Goal: Task Accomplishment & Management: Manage account settings

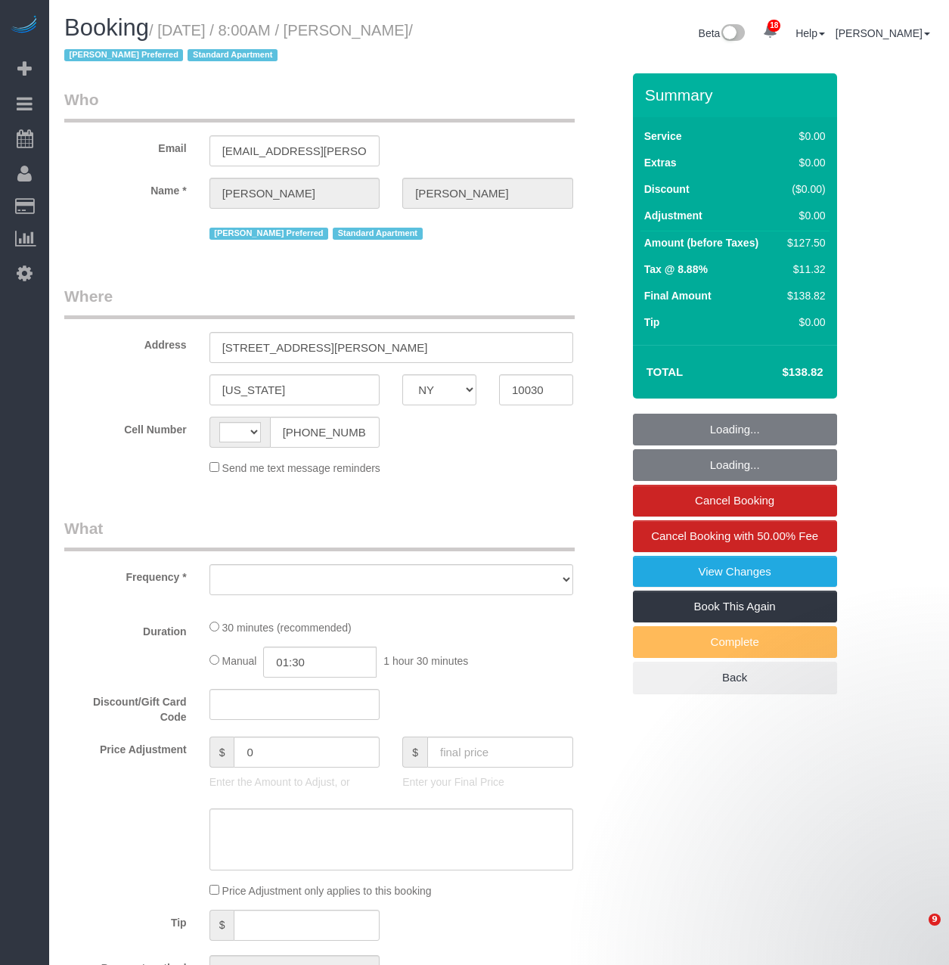
select select "NY"
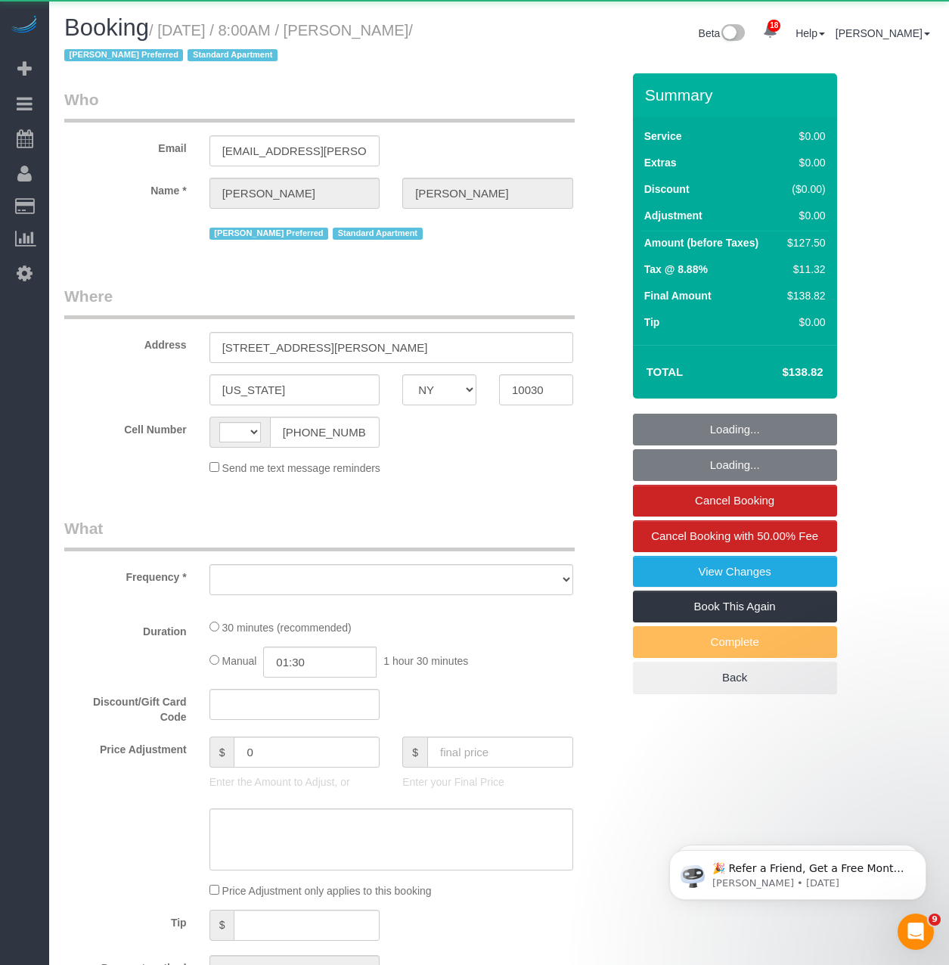
select select "string:[GEOGRAPHIC_DATA]"
select select "object:790"
select select "spot1"
select select "number:89"
select select "number:90"
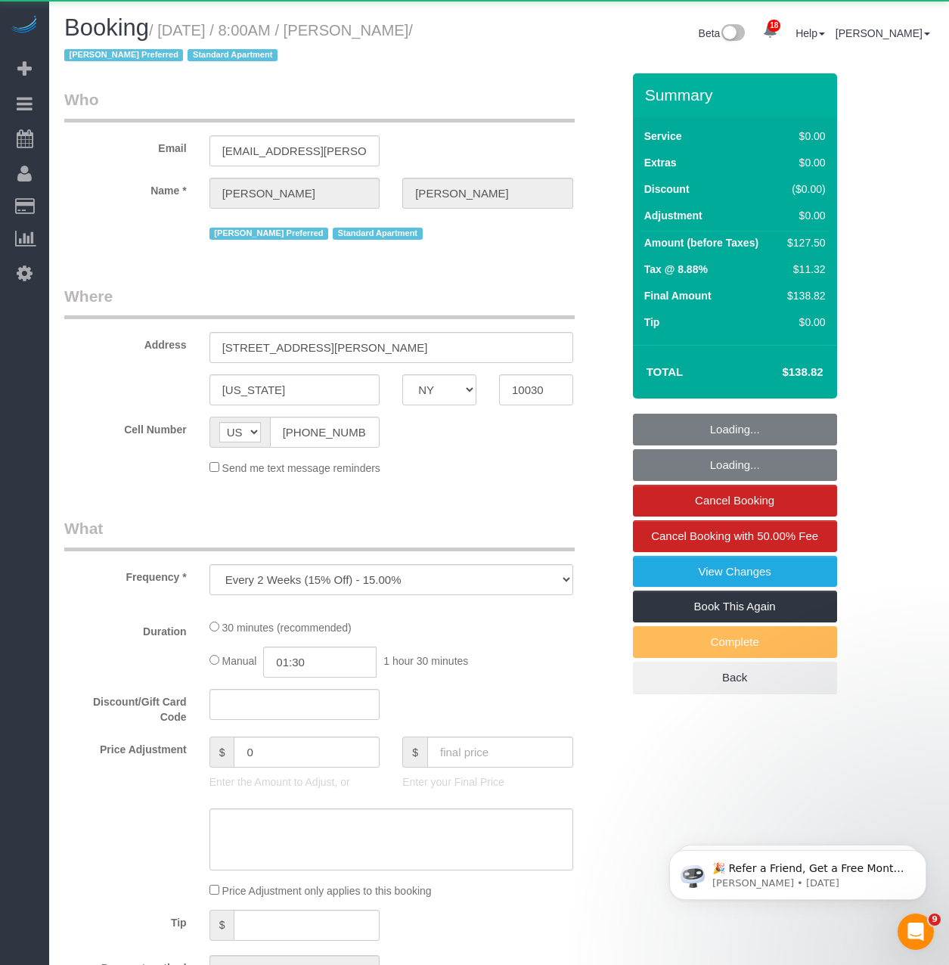
select select "number:15"
select select "number:6"
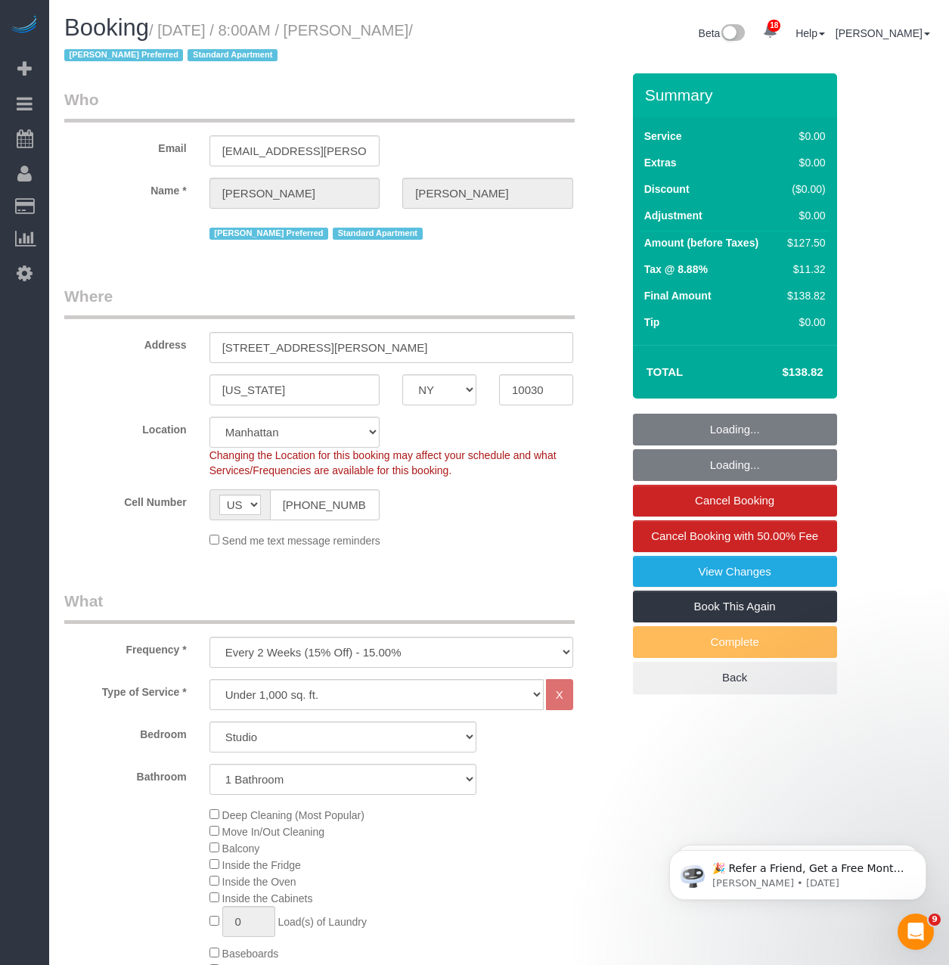
select select "string:stripe-pm_1RzMjD4VGloSiKo7AQhaJz1S"
select select "object:1475"
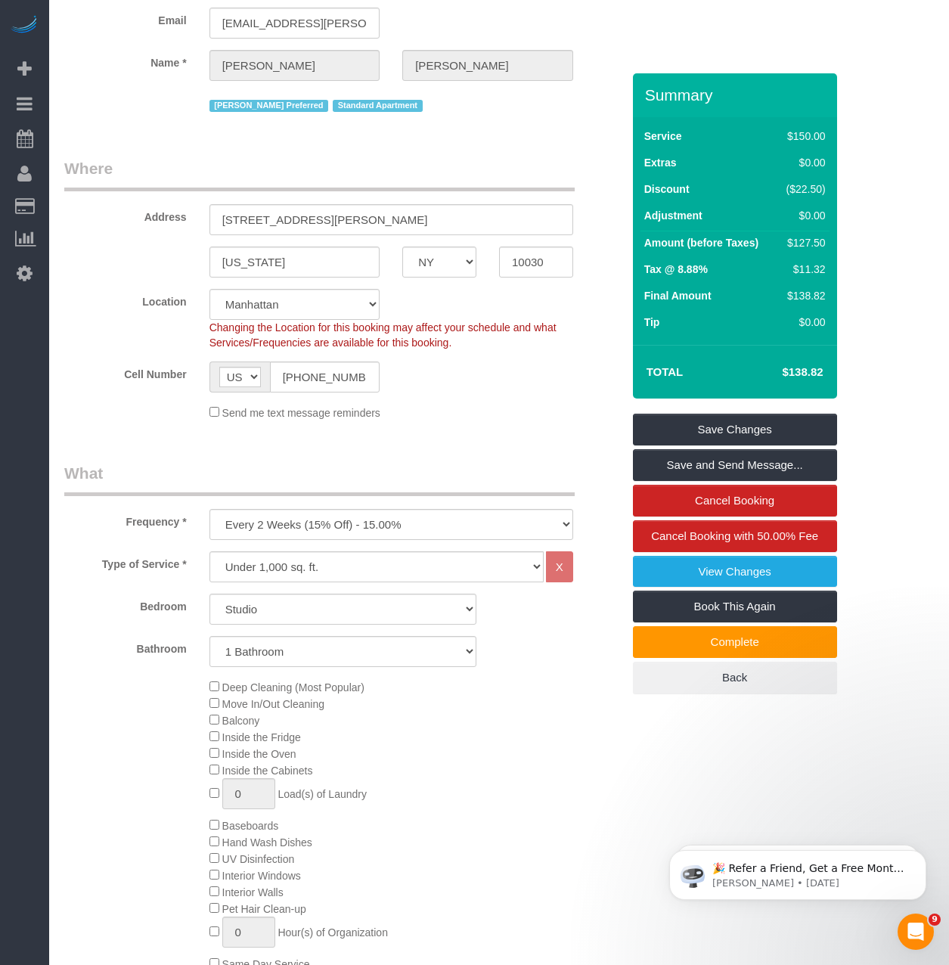
scroll to position [151, 0]
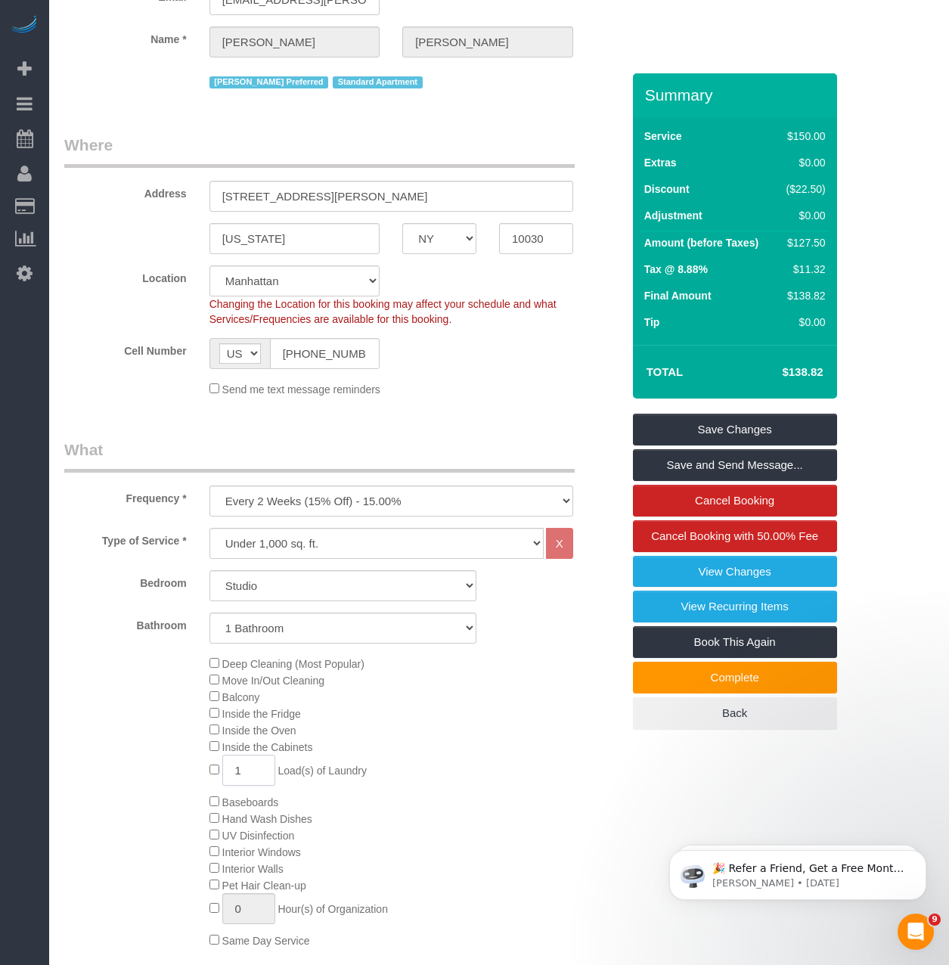
drag, startPoint x: 242, startPoint y: 770, endPoint x: 163, endPoint y: 772, distance: 79.4
click at [163, 772] on div "Deep Cleaning (Most Popular) Move In/Out Cleaning Balcony Inside the Fridge Ins…" at bounding box center [343, 801] width 580 height 293
type input "2"
click at [190, 841] on div "Deep Cleaning (Most Popular) Move In/Out Cleaning Balcony Inside the Fridge Ins…" at bounding box center [343, 801] width 580 height 293
type input "1"
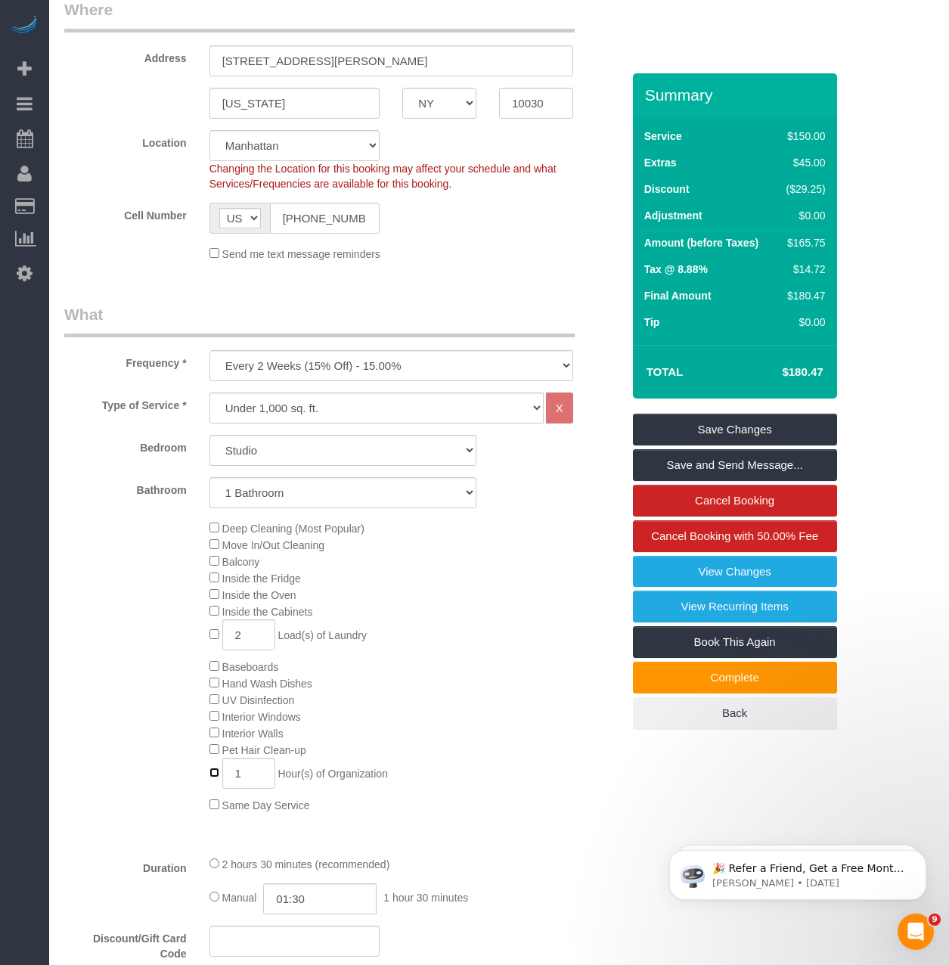
scroll to position [302, 0]
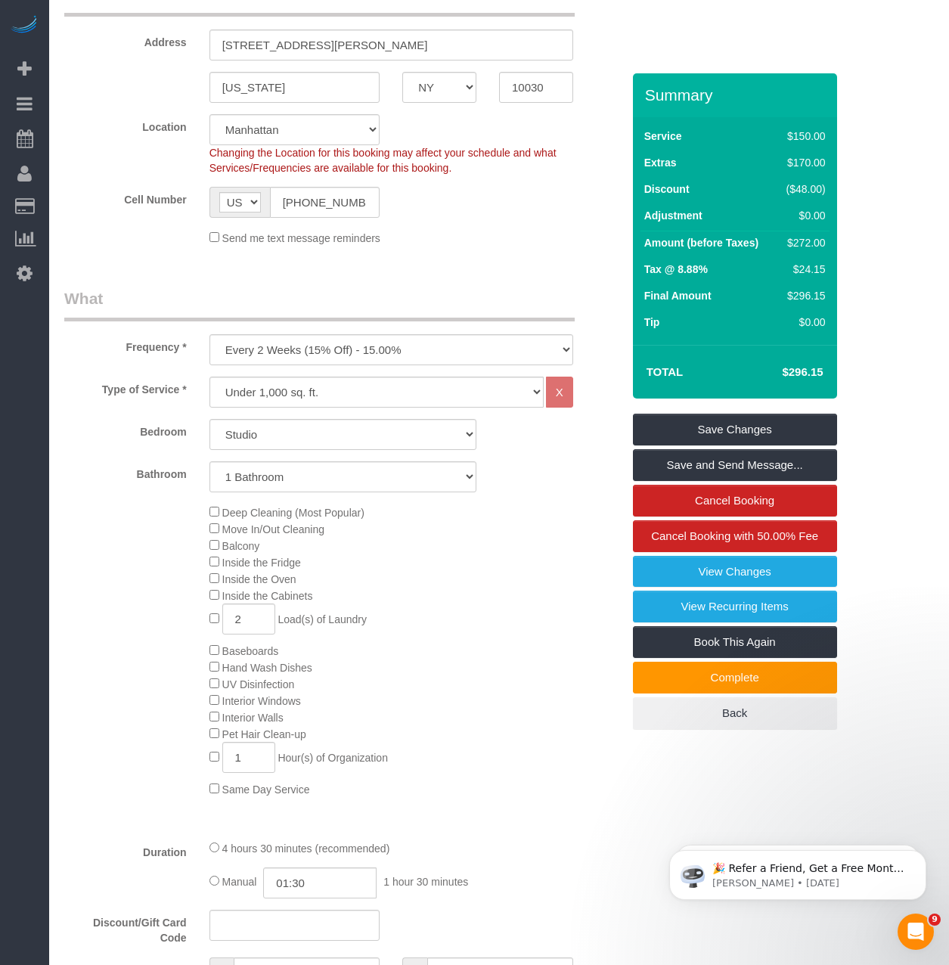
click at [209, 847] on div "4 hours 30 minutes (recommended) Manual 01:30 1 hour 30 minutes" at bounding box center [391, 868] width 386 height 59
select select "spot47"
click at [809, 371] on h4 "$296.15" at bounding box center [779, 372] width 86 height 13
copy h4 "296.15"
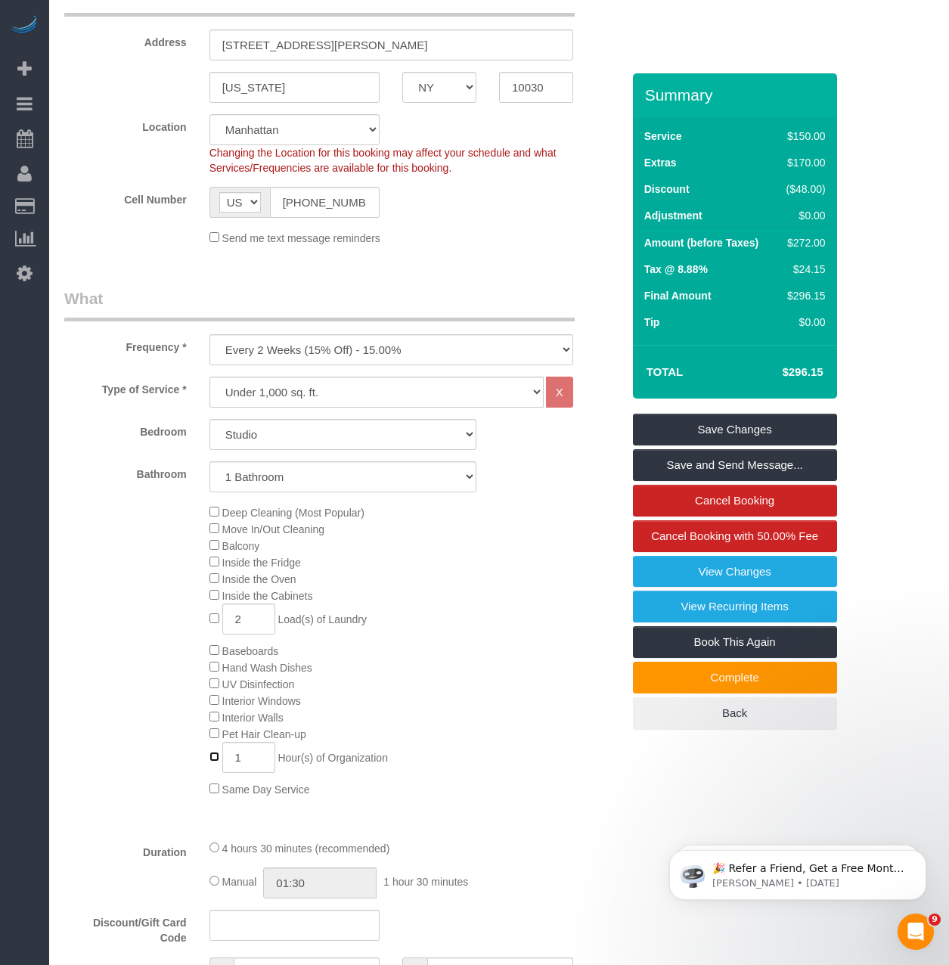
type input "0"
select select "spot93"
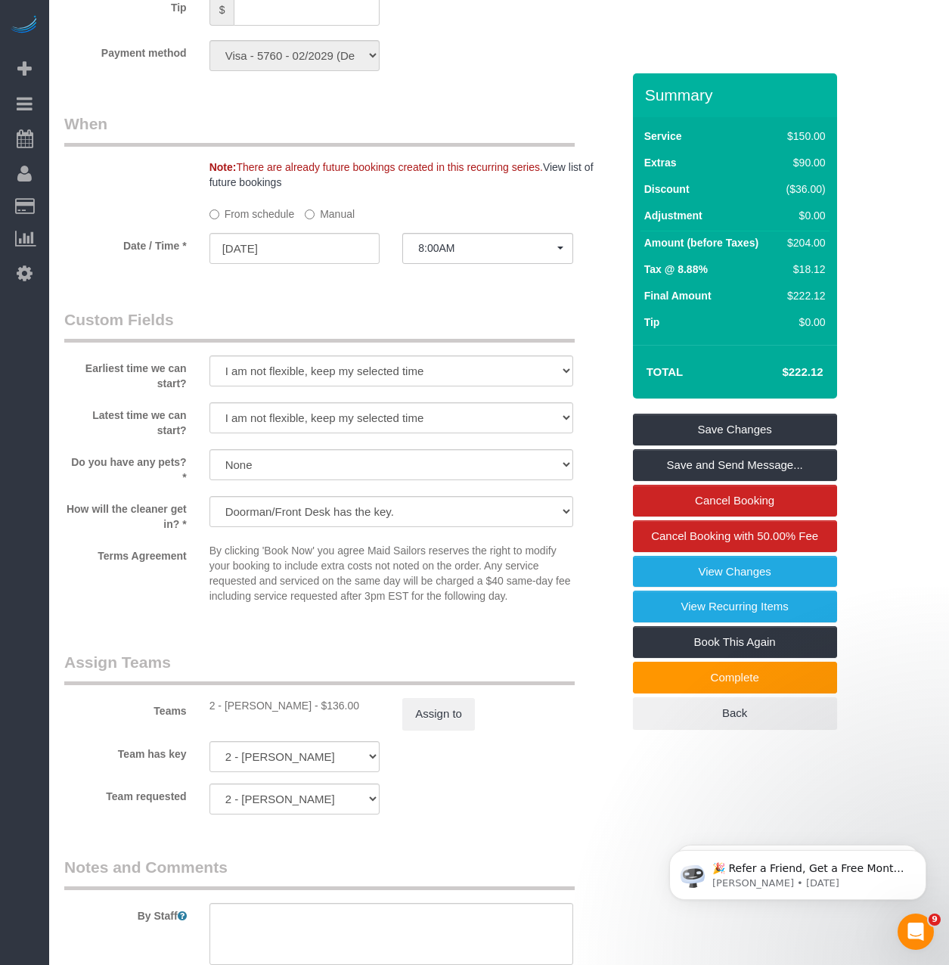
scroll to position [1512, 0]
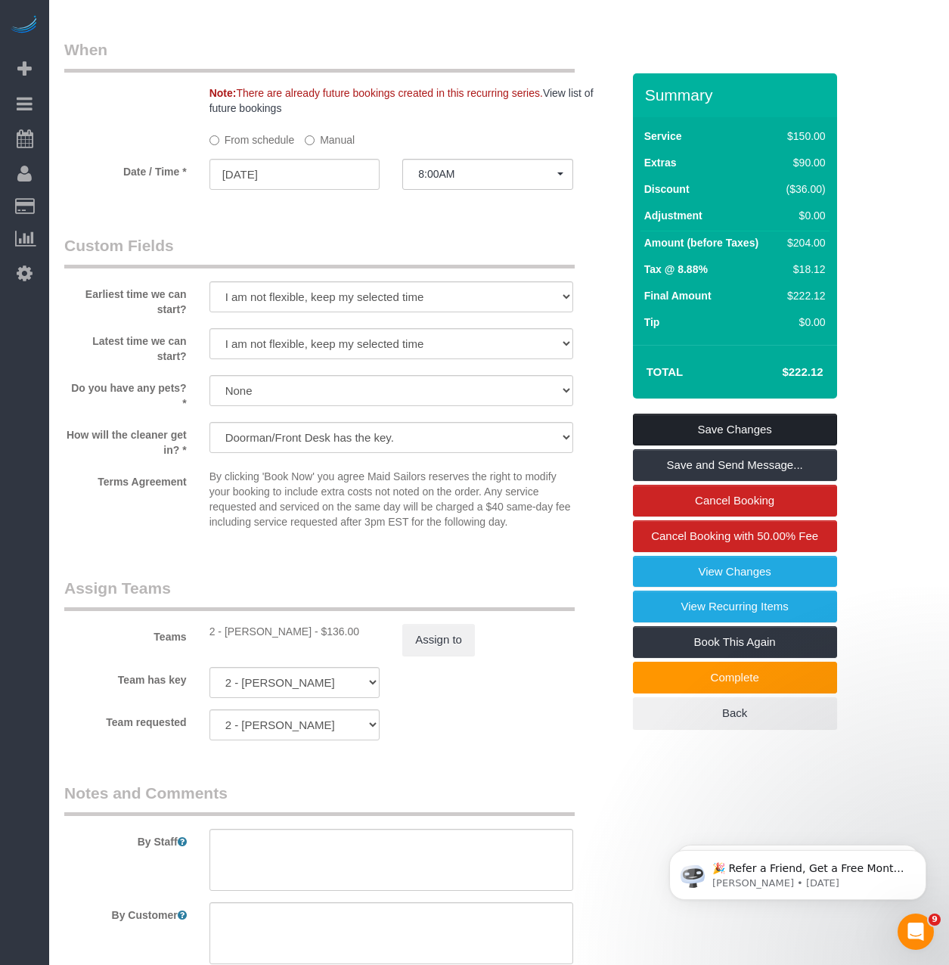
click at [683, 426] on link "Save Changes" at bounding box center [735, 429] width 204 height 32
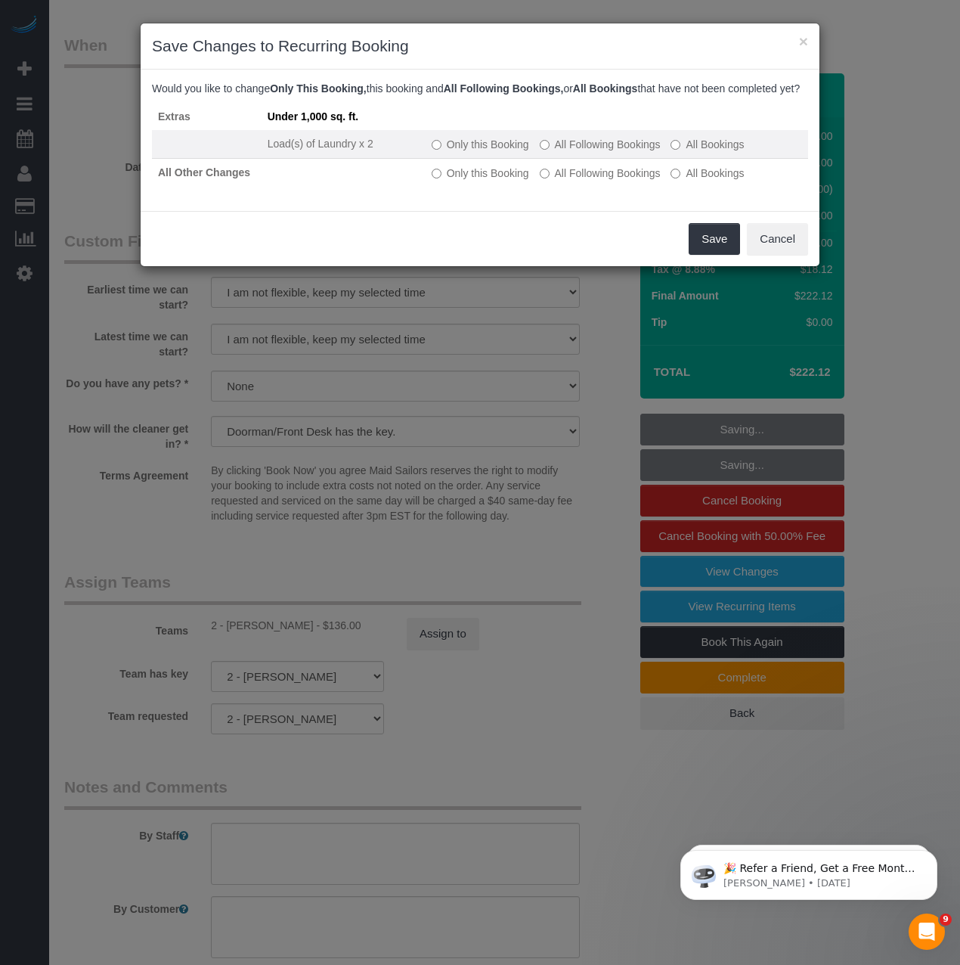
click at [451, 159] on td "Only this Booking All Following Bookings All Bookings" at bounding box center [617, 144] width 382 height 29
click at [447, 152] on label "Only this Booking" at bounding box center [481, 144] width 98 height 15
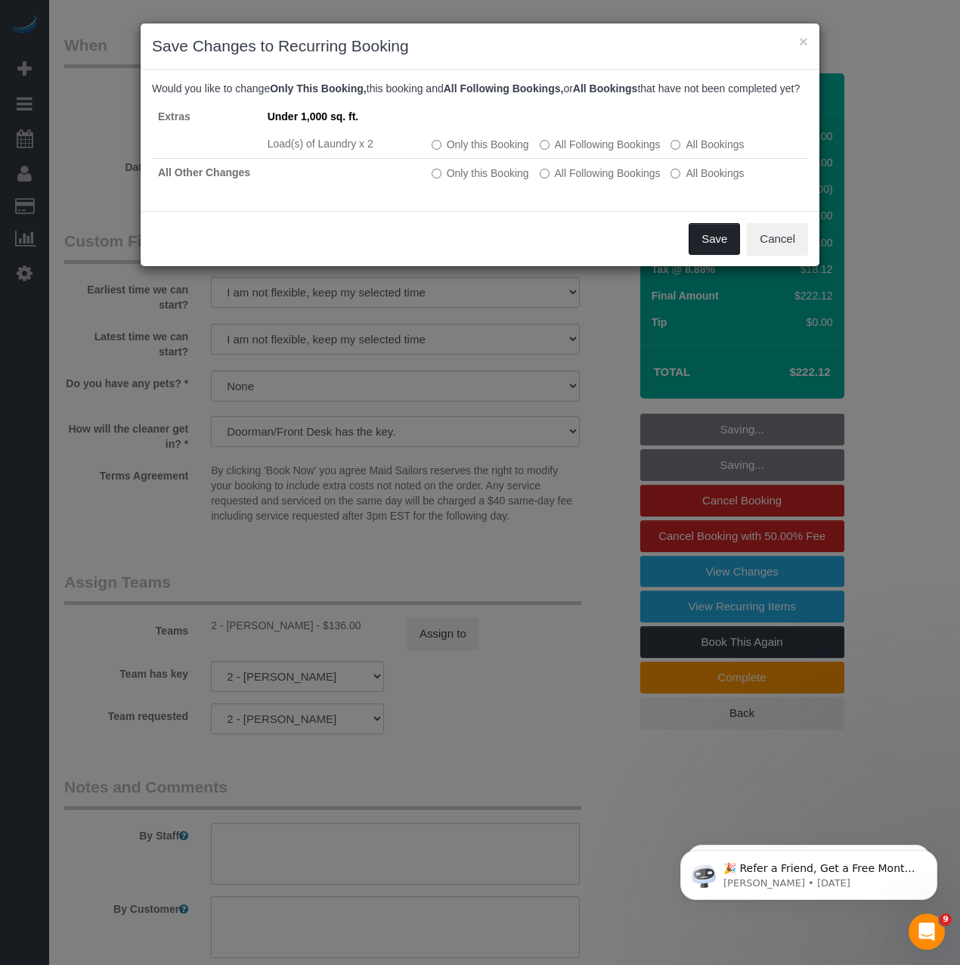
click at [729, 255] on button "Save" at bounding box center [714, 239] width 51 height 32
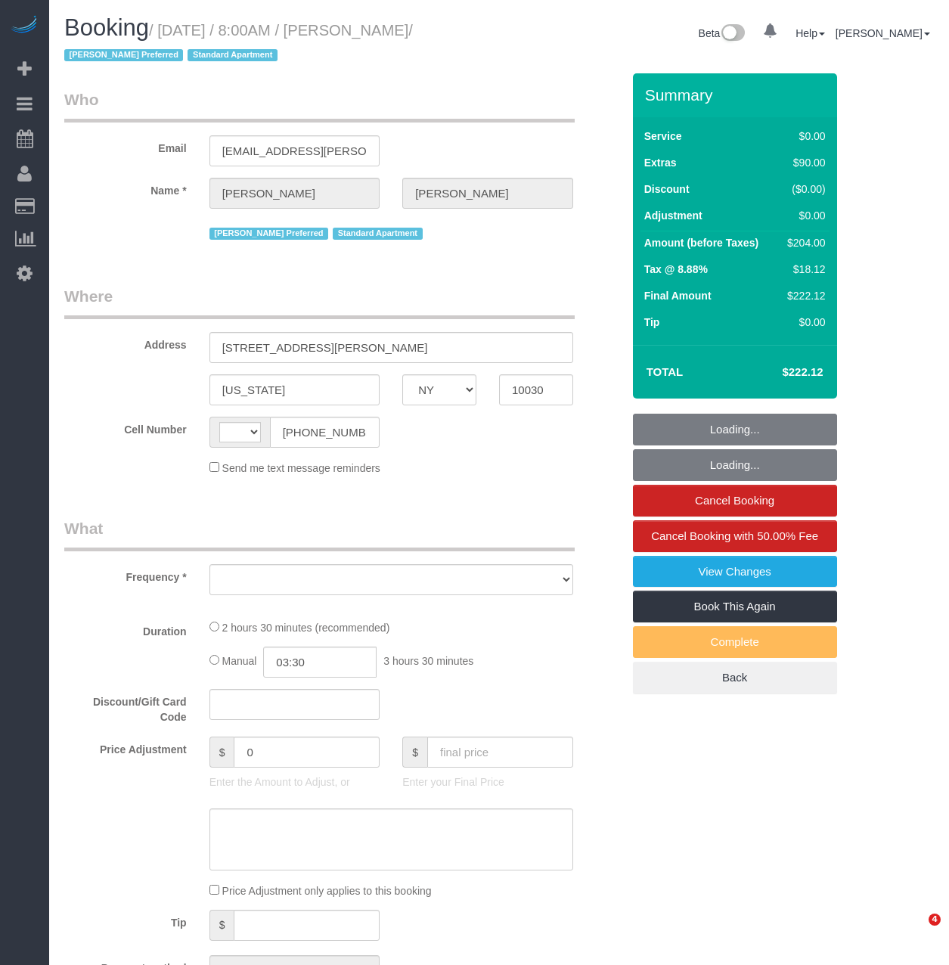
select select "NY"
select select "string:[GEOGRAPHIC_DATA]"
select select "number:89"
select select "number:90"
select select "number:15"
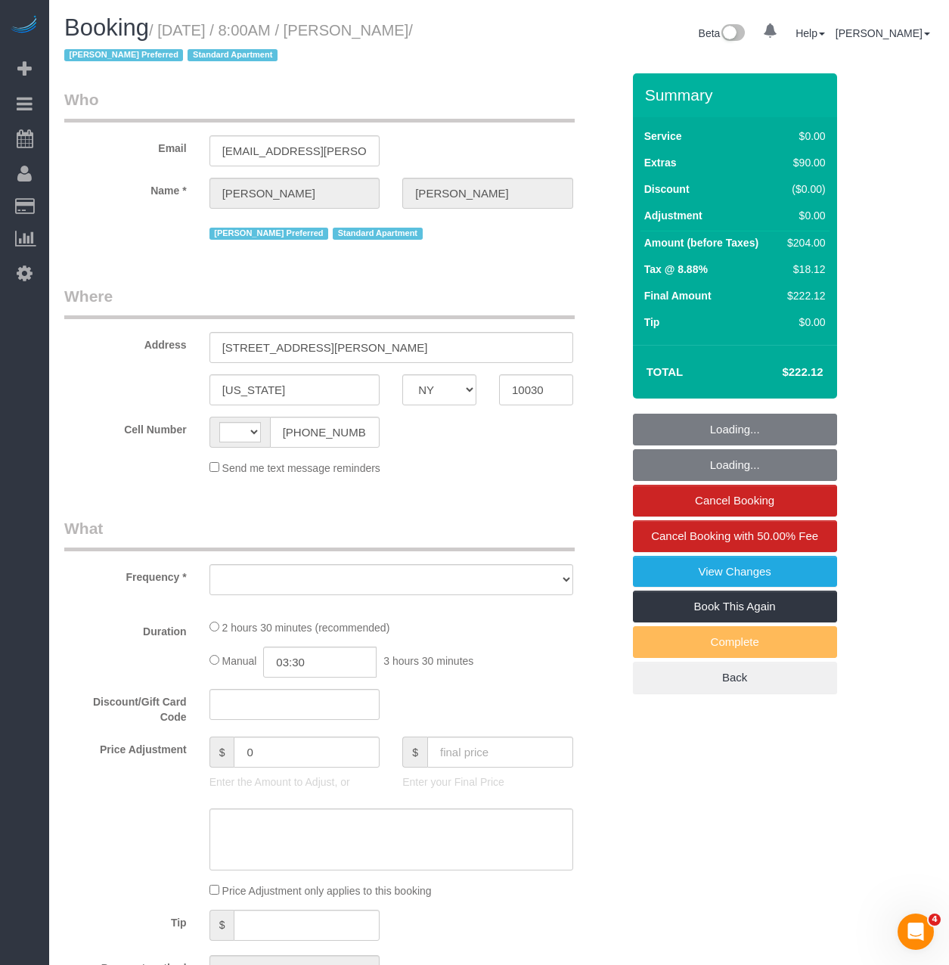
select select "number:6"
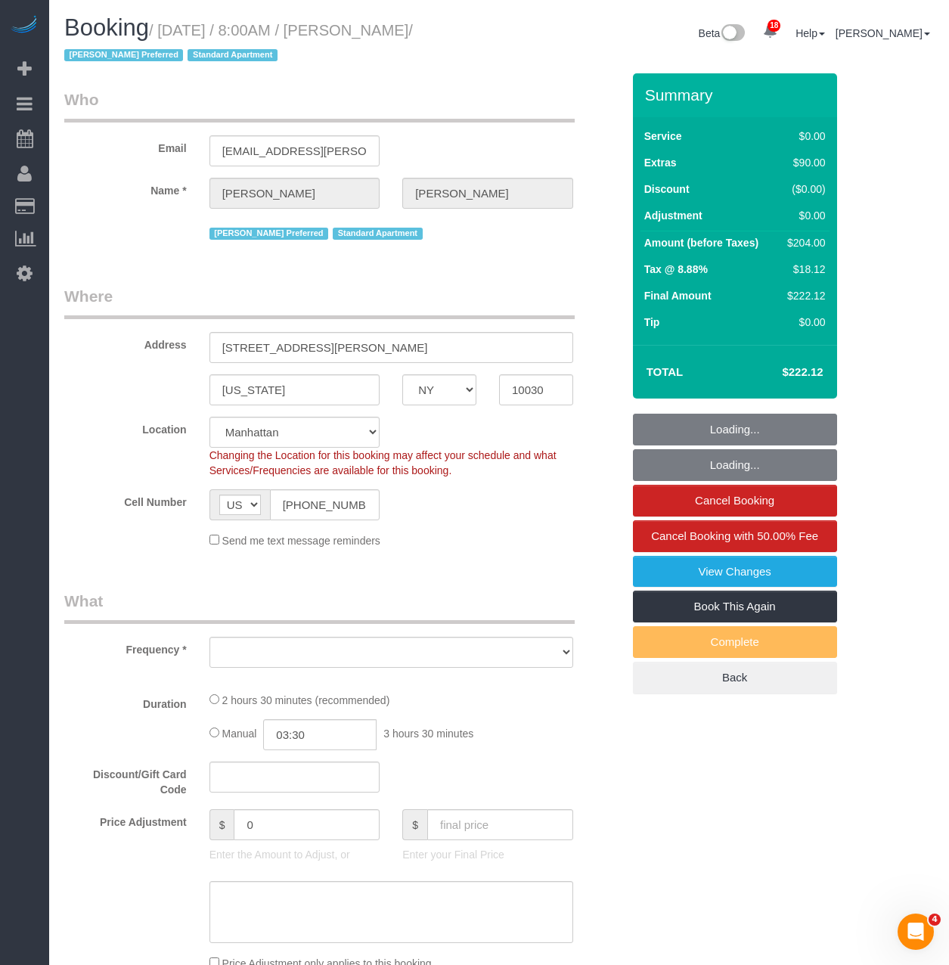
select select "string:stripe-pm_1RzMjD4VGloSiKo7AQhaJz1S"
select select "object:941"
select select "spot1"
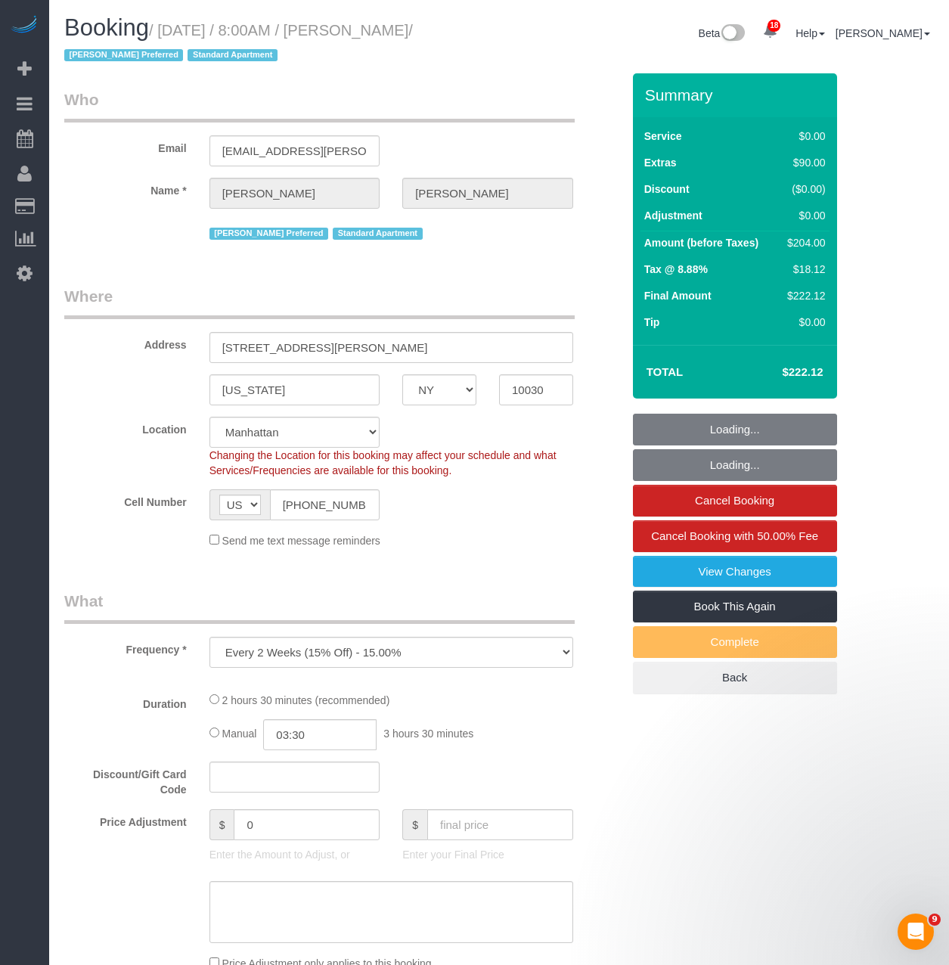
select select "object:1372"
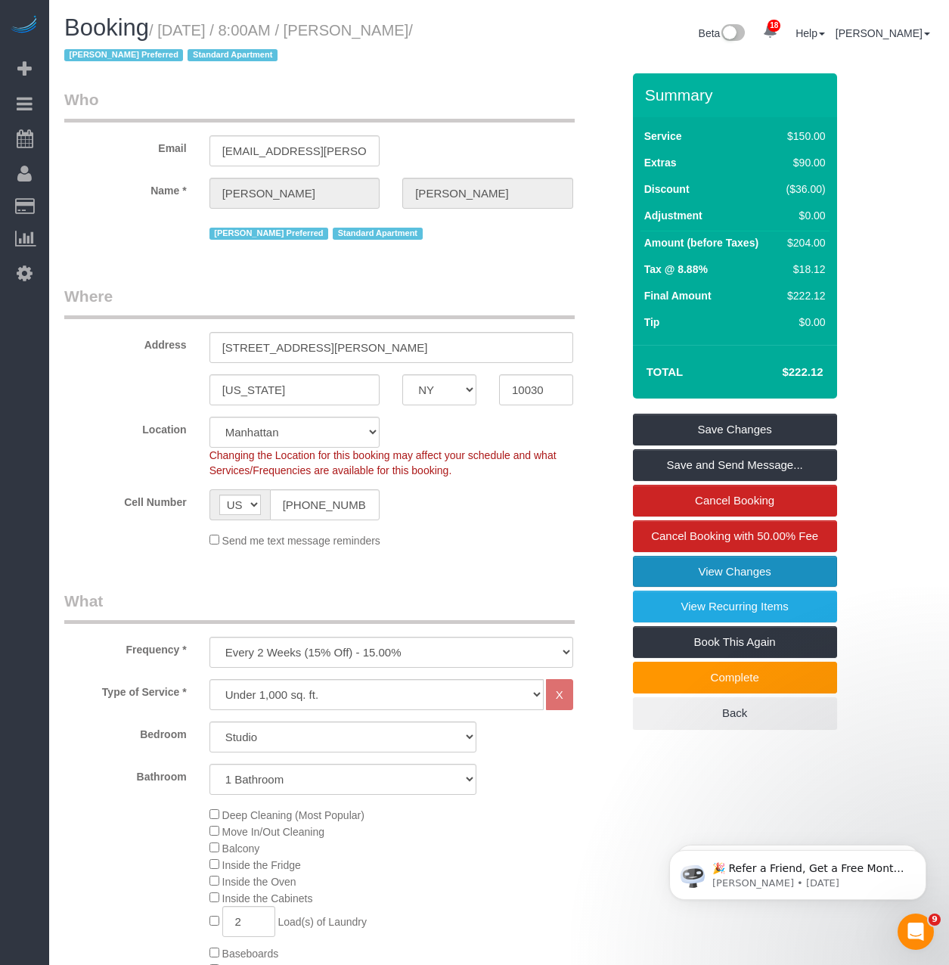
click at [708, 574] on link "View Changes" at bounding box center [735, 572] width 204 height 32
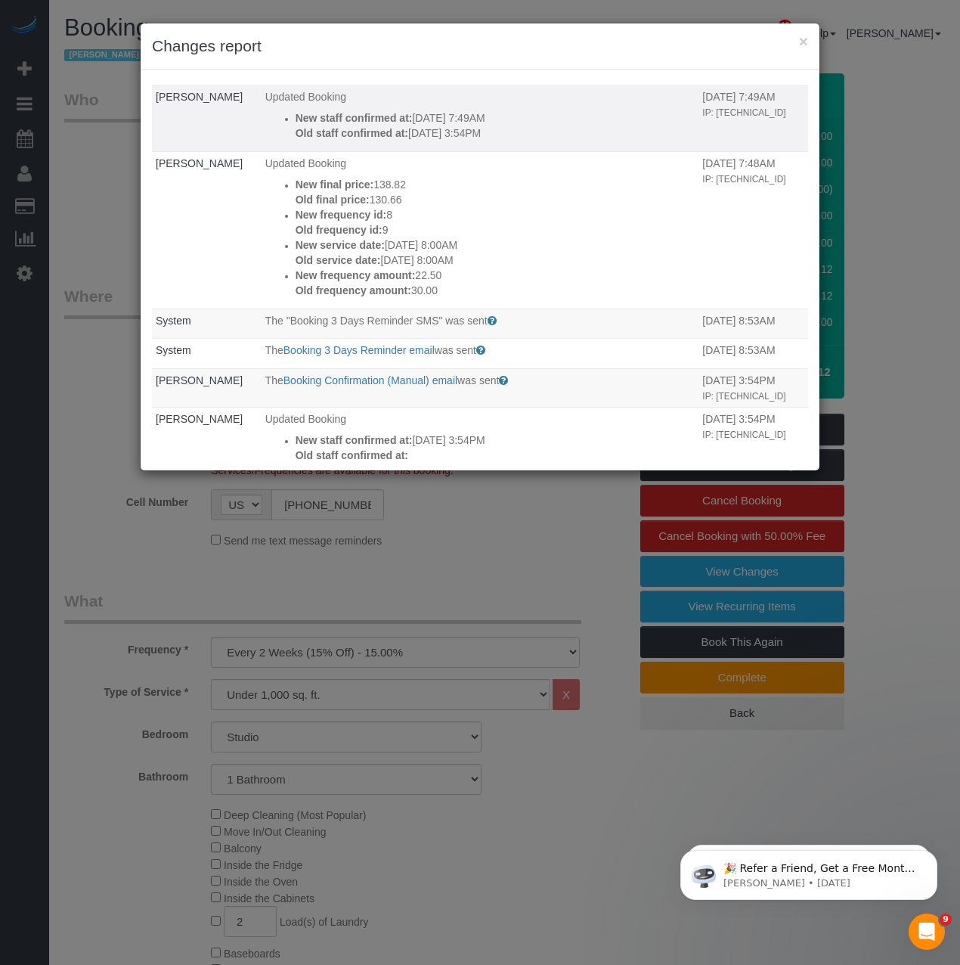
scroll to position [378, 0]
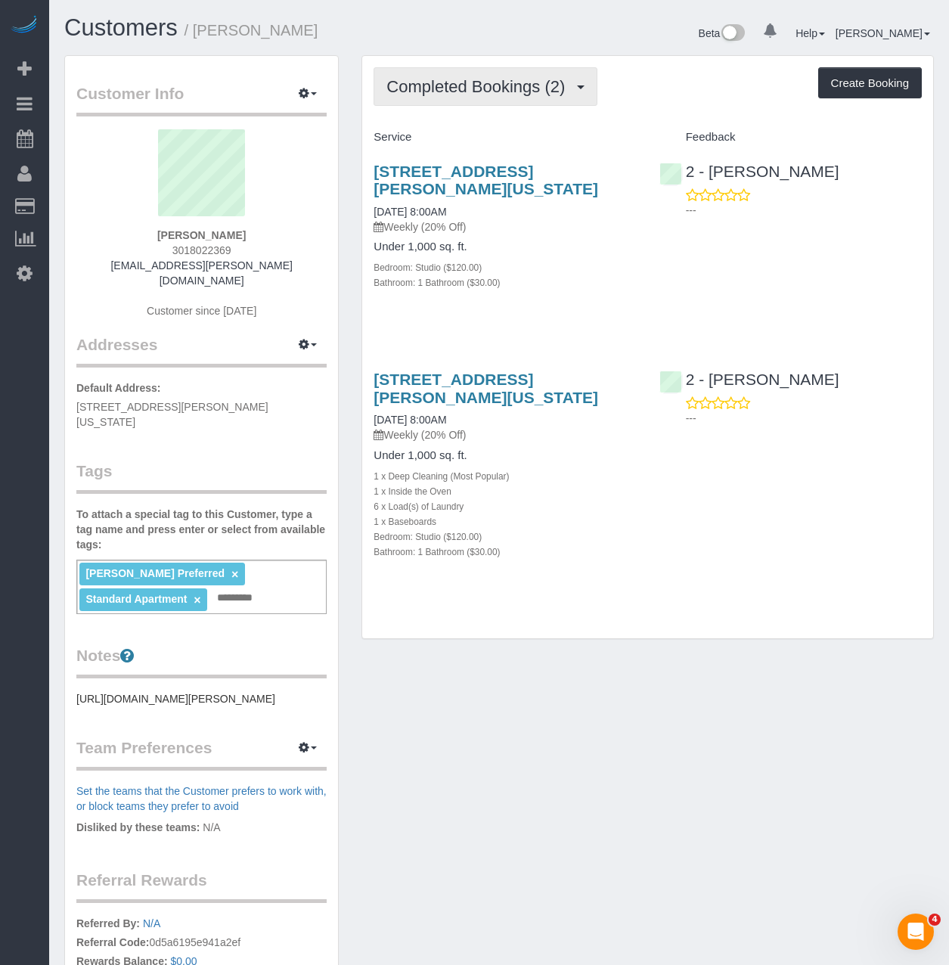
drag, startPoint x: 460, startPoint y: 92, endPoint x: 457, endPoint y: 83, distance: 9.6
click at [457, 89] on span "Completed Bookings (2)" at bounding box center [479, 86] width 186 height 19
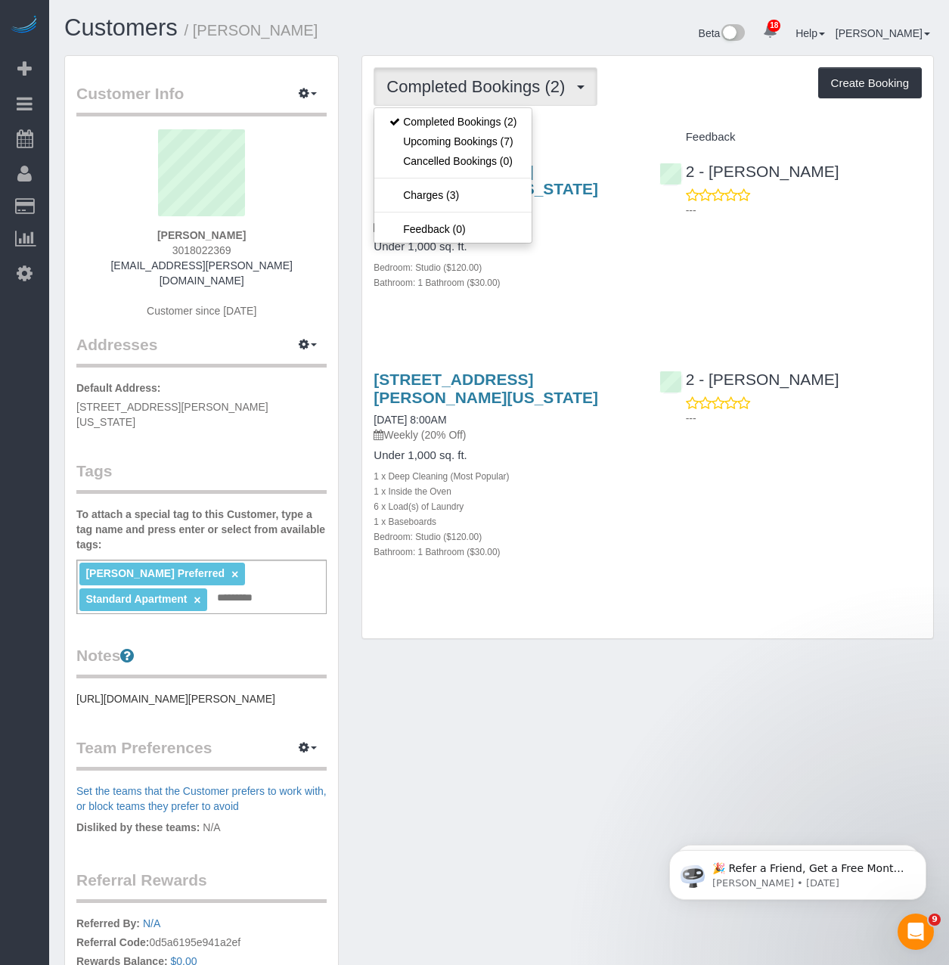
click at [589, 290] on div "Bathroom: 1 Bathroom ($30.00)" at bounding box center [504, 281] width 262 height 15
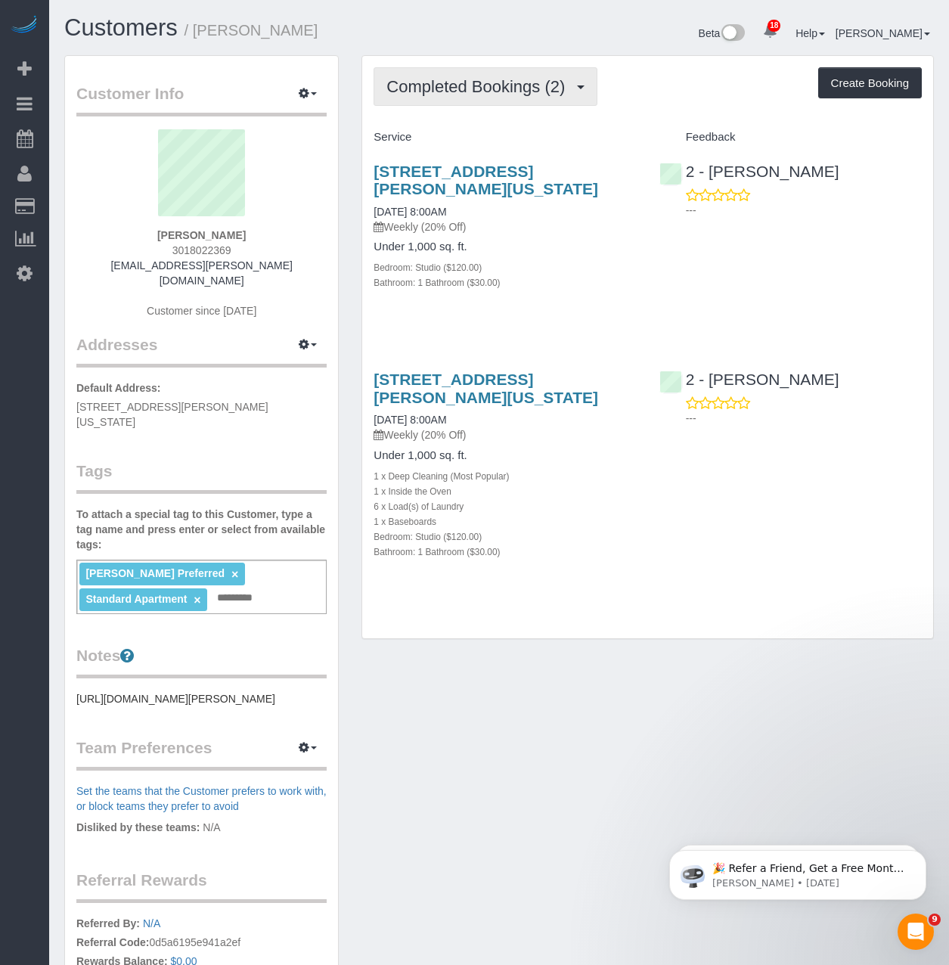
click at [563, 84] on span "Completed Bookings (2)" at bounding box center [479, 86] width 186 height 19
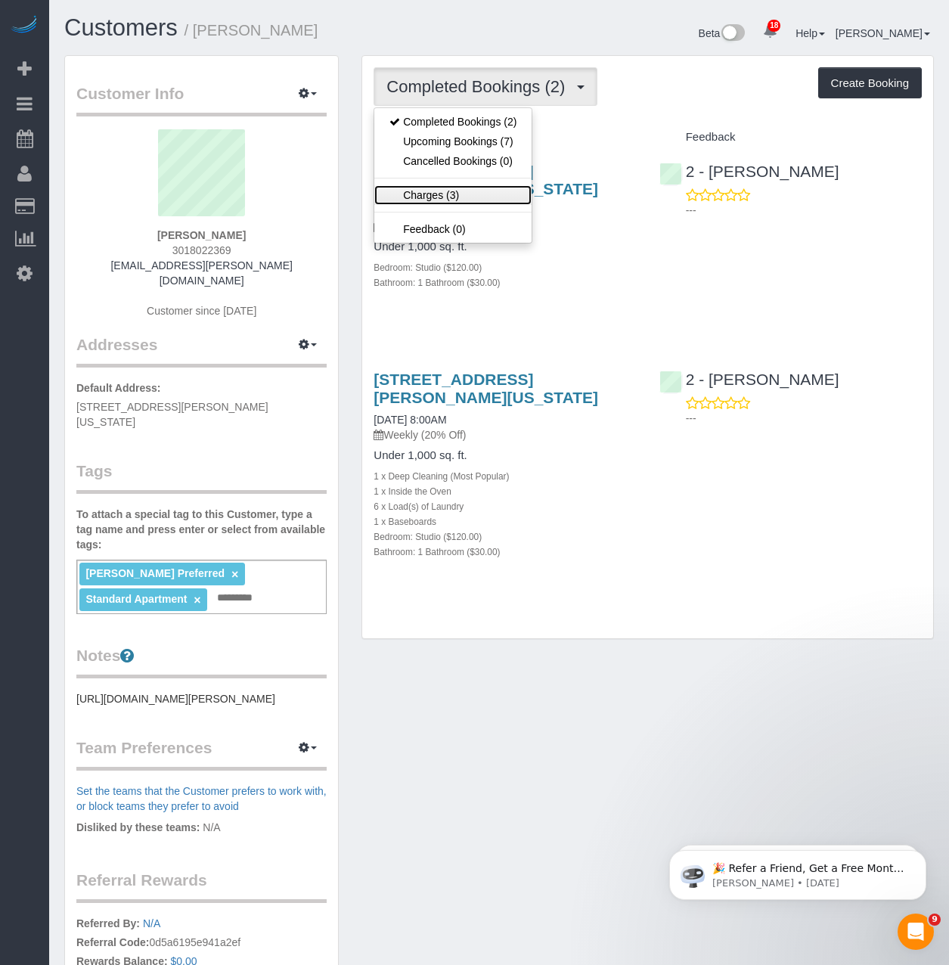
click at [436, 196] on link "Charges (3)" at bounding box center [452, 195] width 157 height 20
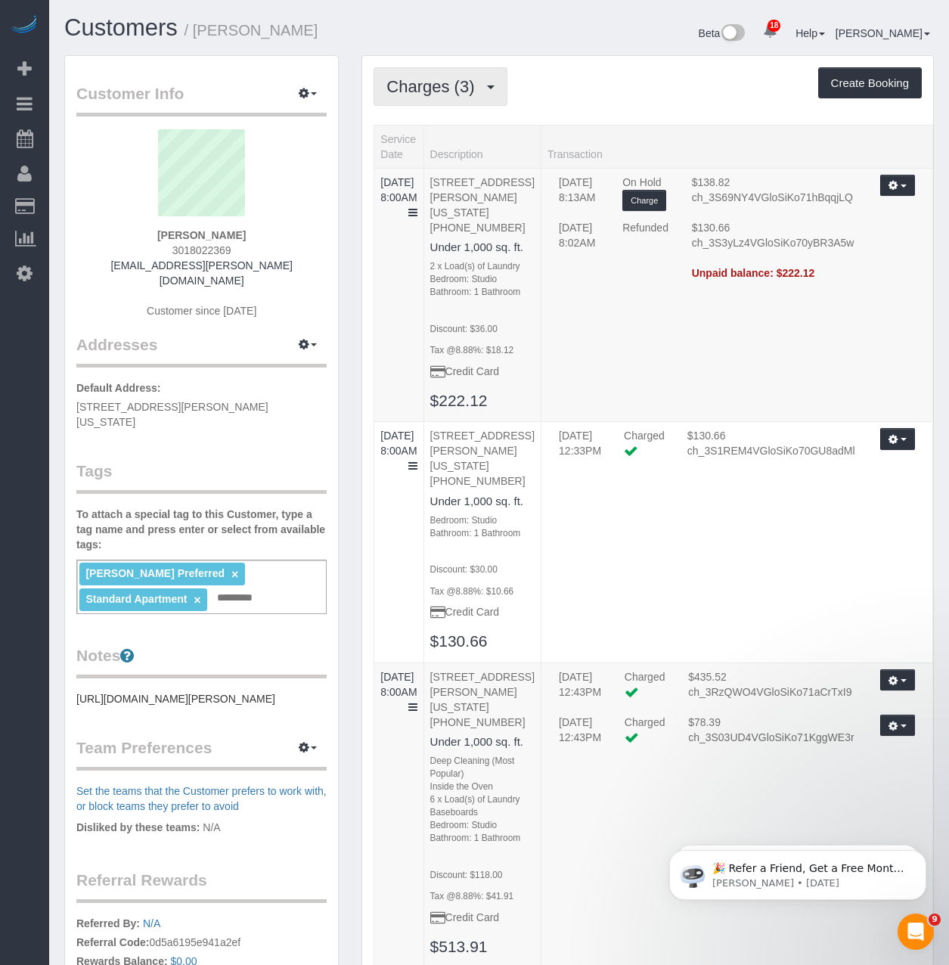
click at [435, 97] on button "Charges (3)" at bounding box center [439, 86] width 133 height 39
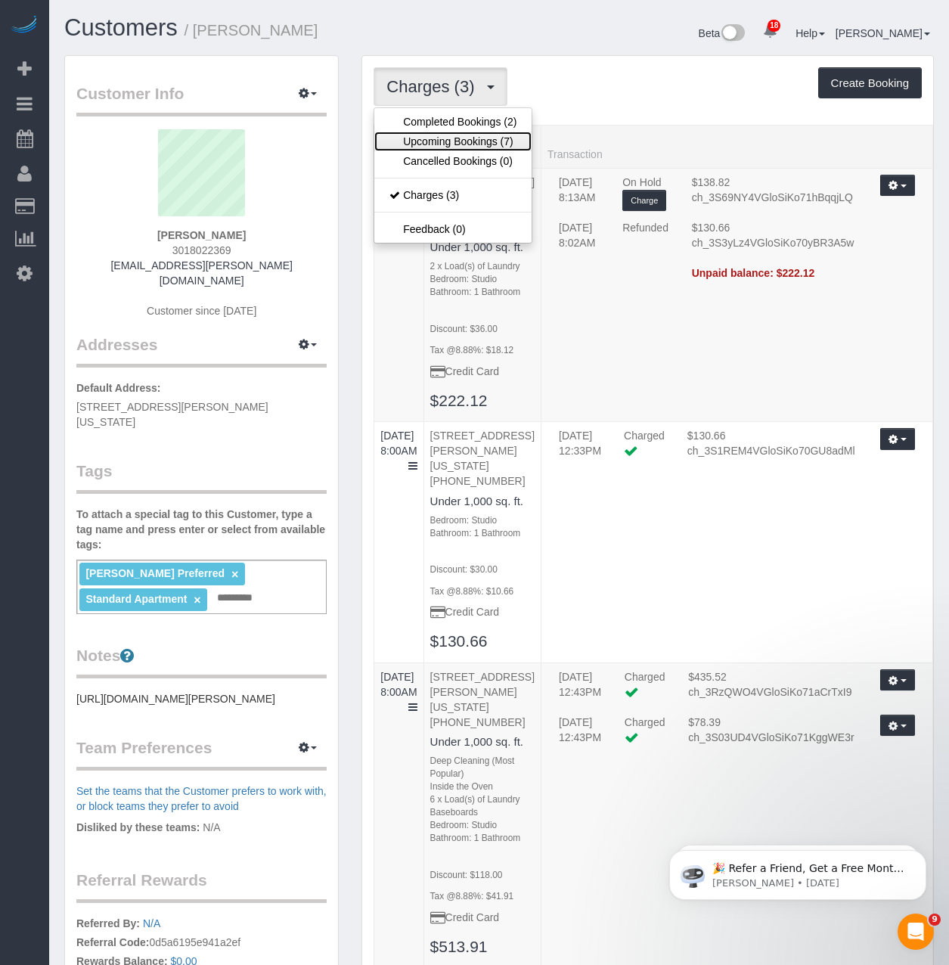
click at [426, 141] on link "Upcoming Bookings (7)" at bounding box center [452, 142] width 157 height 20
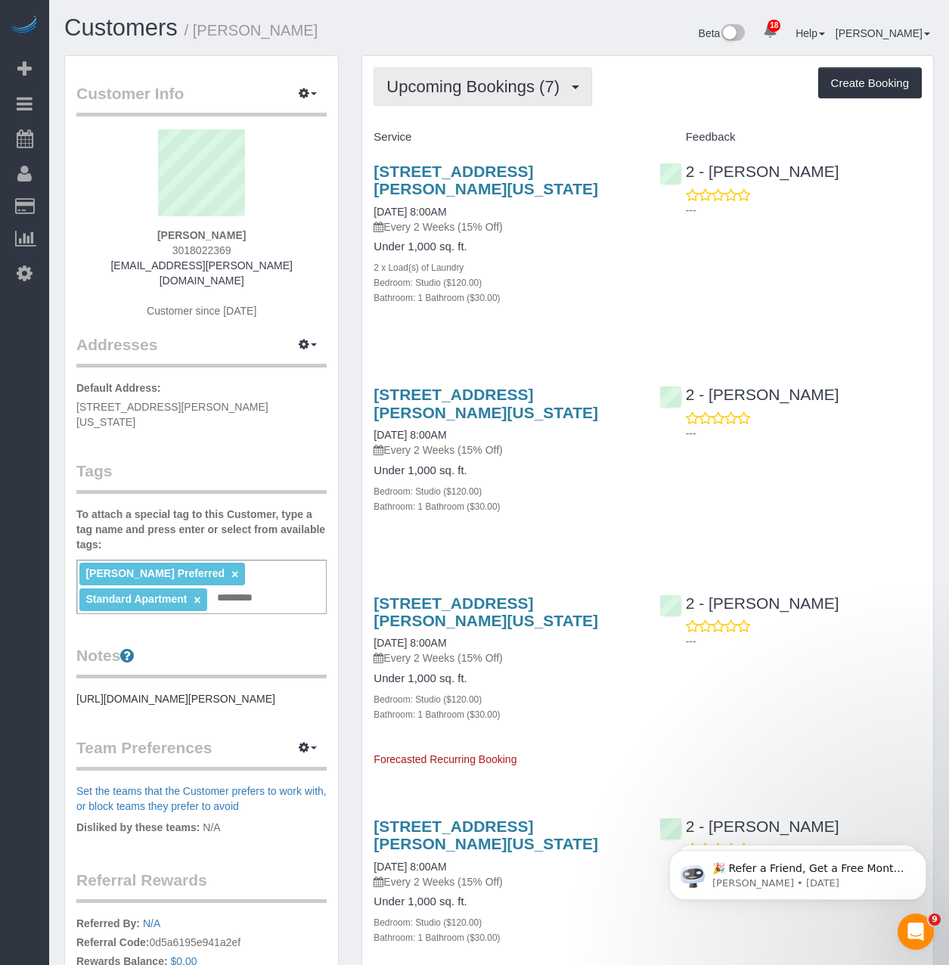
click at [494, 88] on span "Upcoming Bookings (7)" at bounding box center [476, 86] width 181 height 19
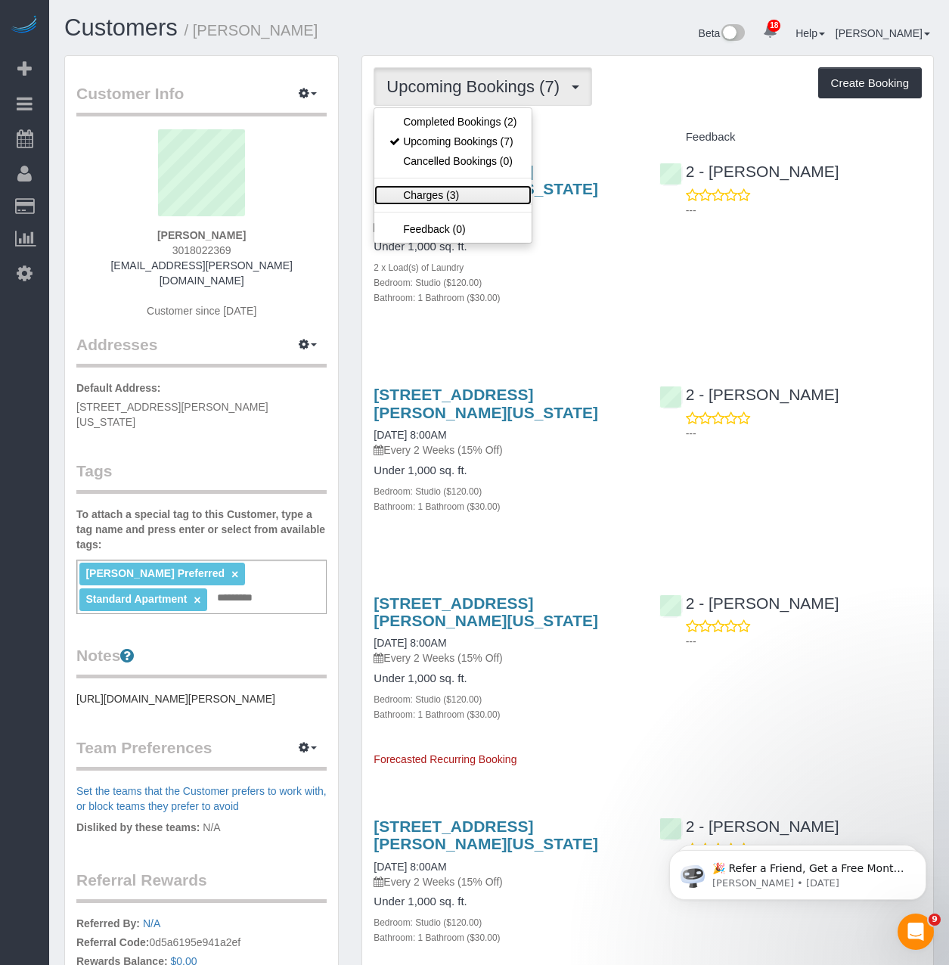
click at [471, 191] on link "Charges (3)" at bounding box center [452, 195] width 157 height 20
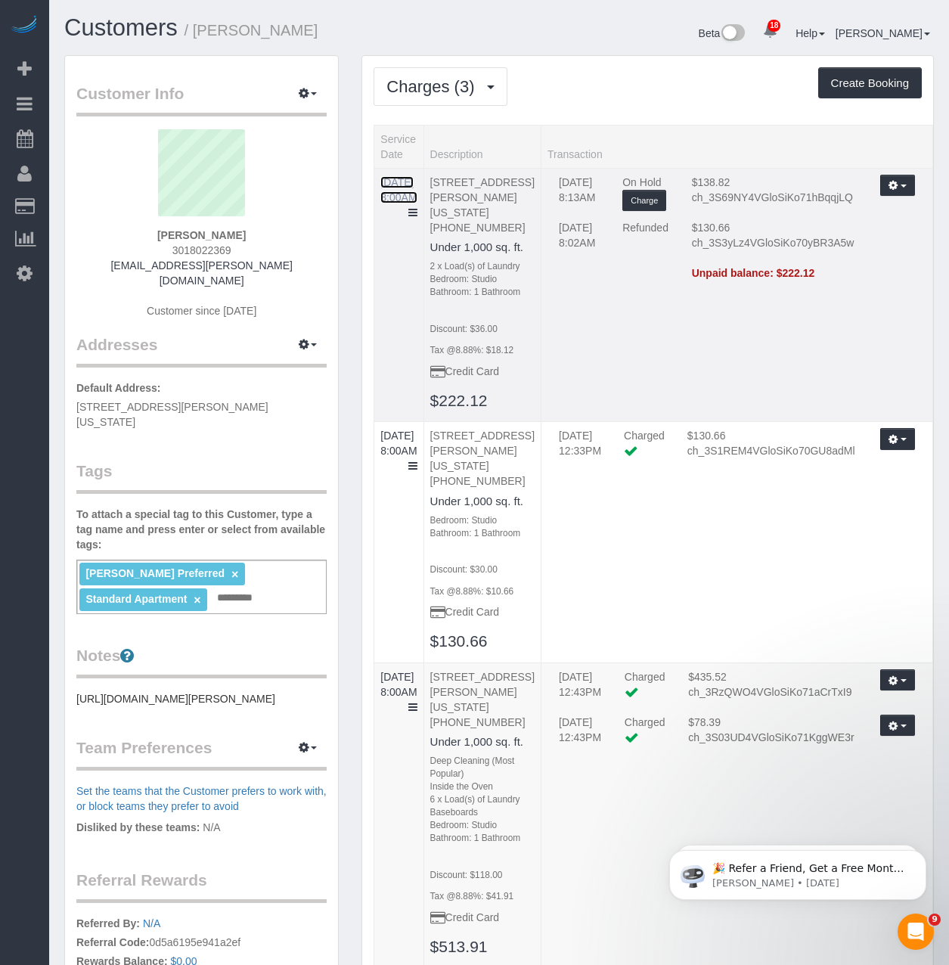
click at [393, 186] on link "[DATE] 8:00AM" at bounding box center [398, 189] width 36 height 27
click at [447, 98] on button "Charges (3)" at bounding box center [439, 86] width 133 height 39
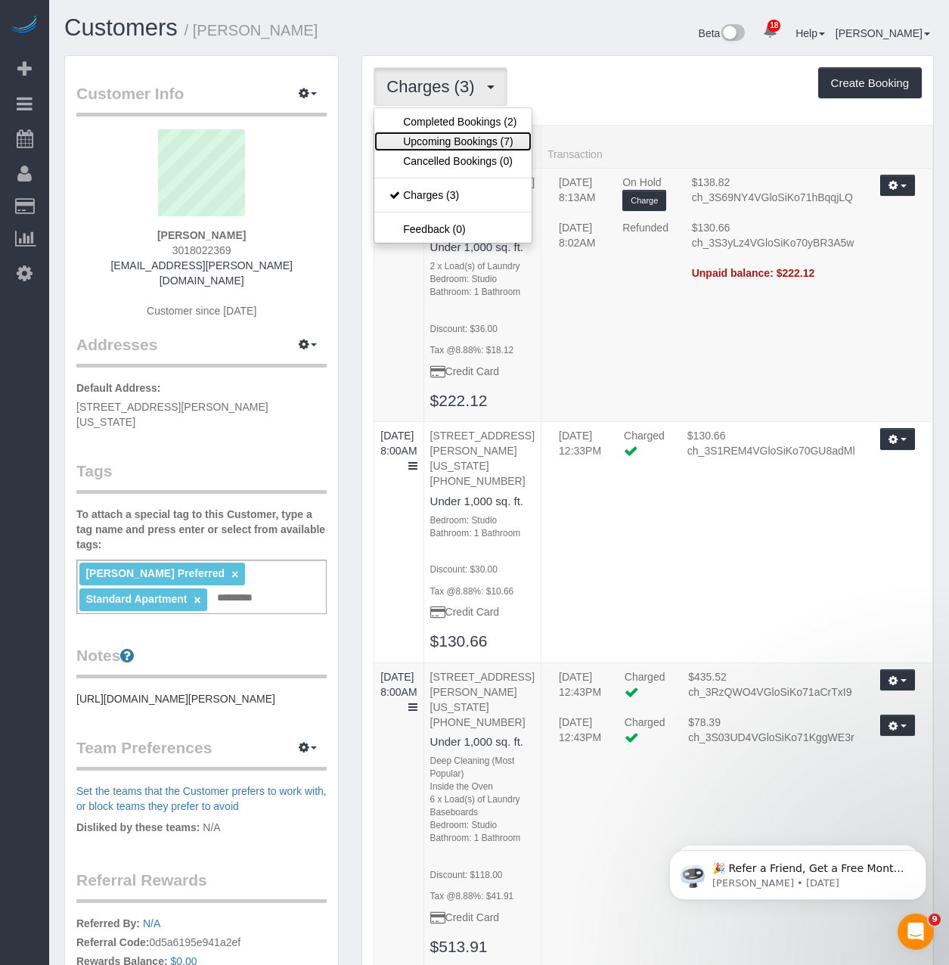
click at [431, 143] on link "Upcoming Bookings (7)" at bounding box center [452, 142] width 157 height 20
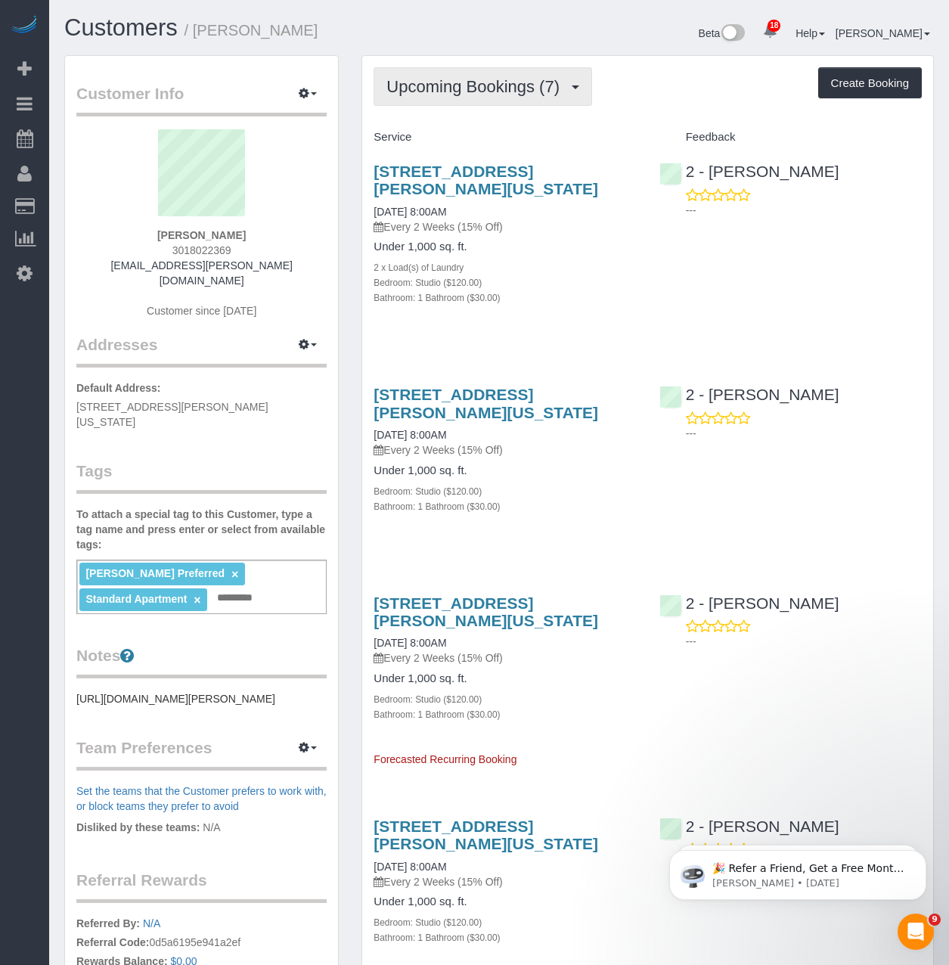
click at [540, 88] on span "Upcoming Bookings (7)" at bounding box center [476, 86] width 181 height 19
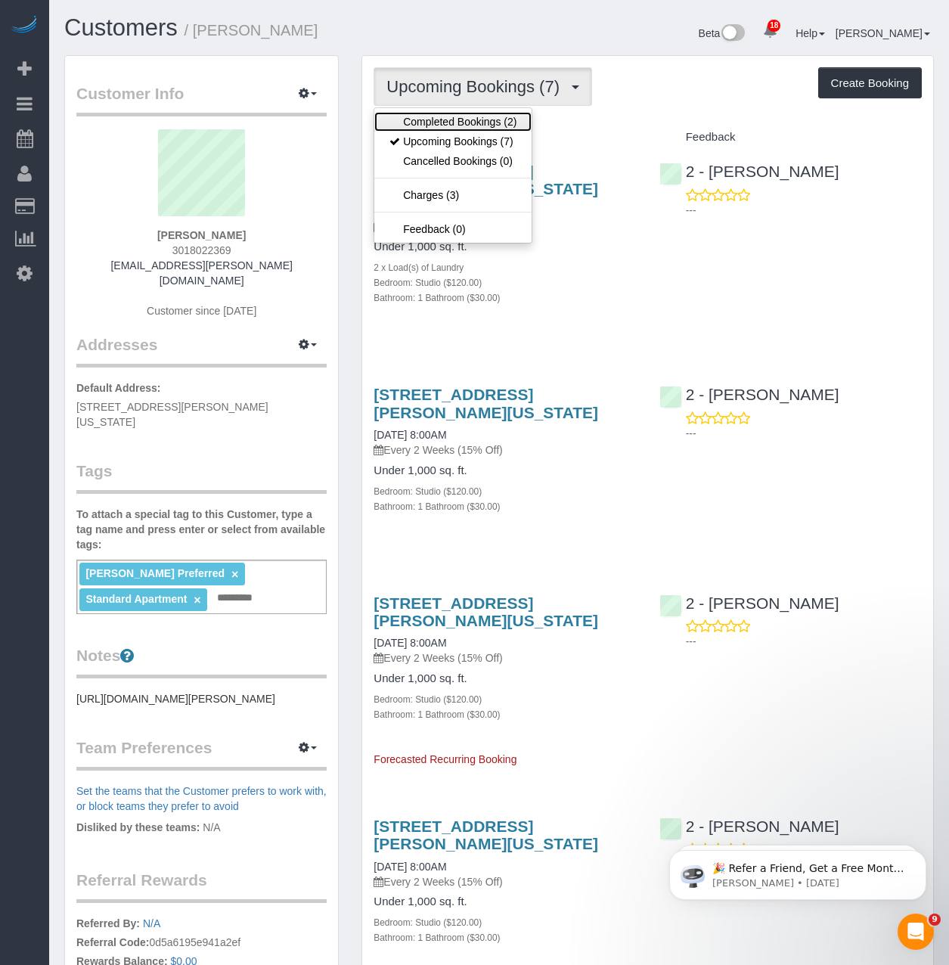
click at [485, 122] on link "Completed Bookings (2)" at bounding box center [452, 122] width 157 height 20
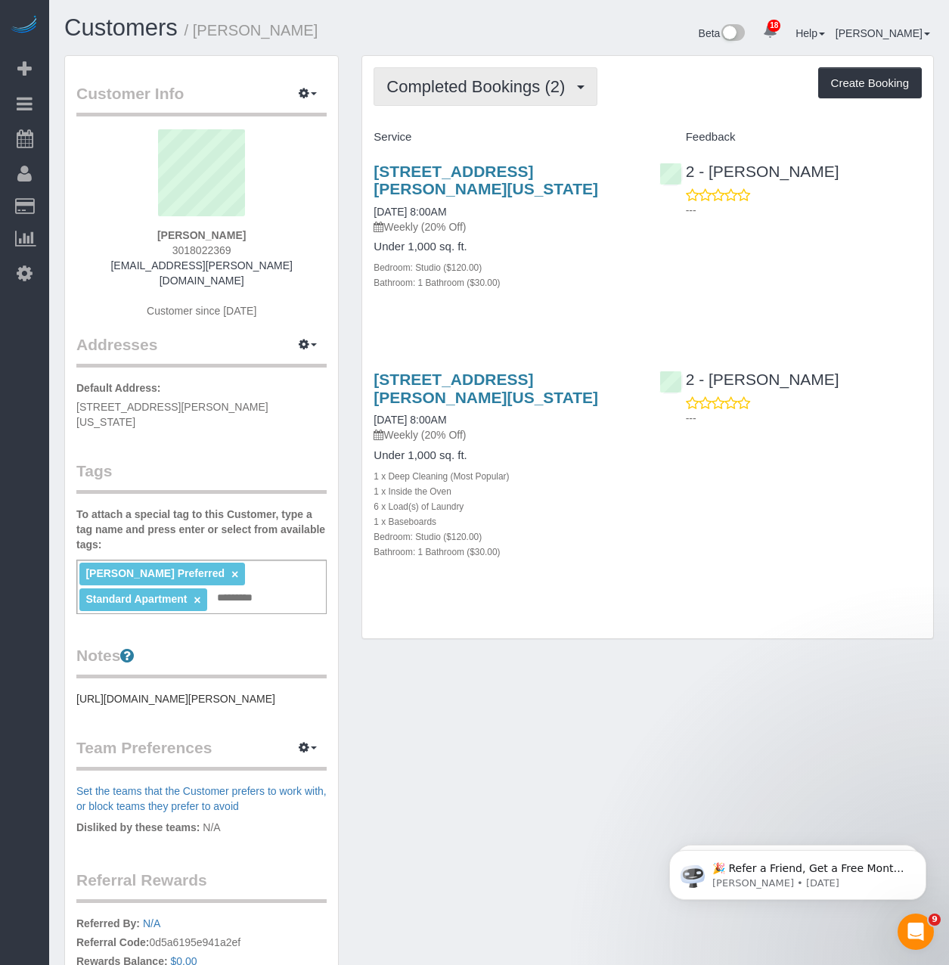
click at [484, 95] on span "Completed Bookings (2)" at bounding box center [479, 86] width 186 height 19
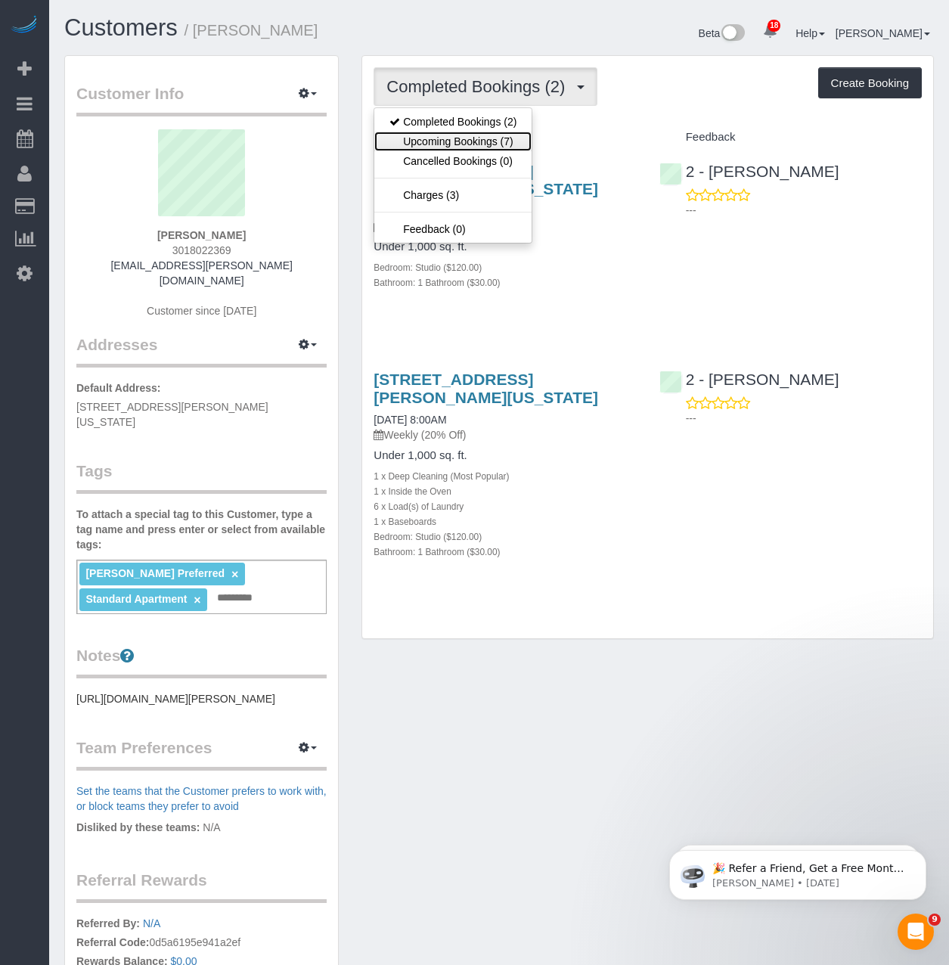
click at [460, 150] on link "Upcoming Bookings (7)" at bounding box center [452, 142] width 157 height 20
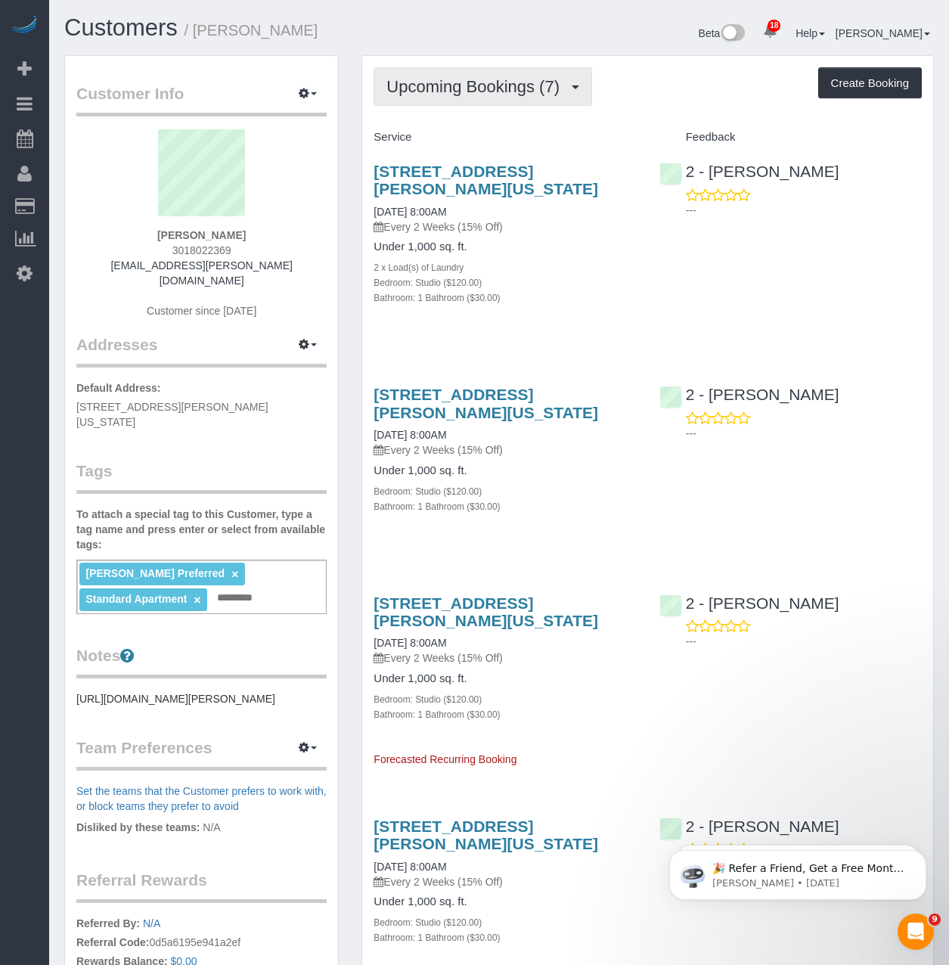
click at [554, 96] on button "Upcoming Bookings (7)" at bounding box center [482, 86] width 218 height 39
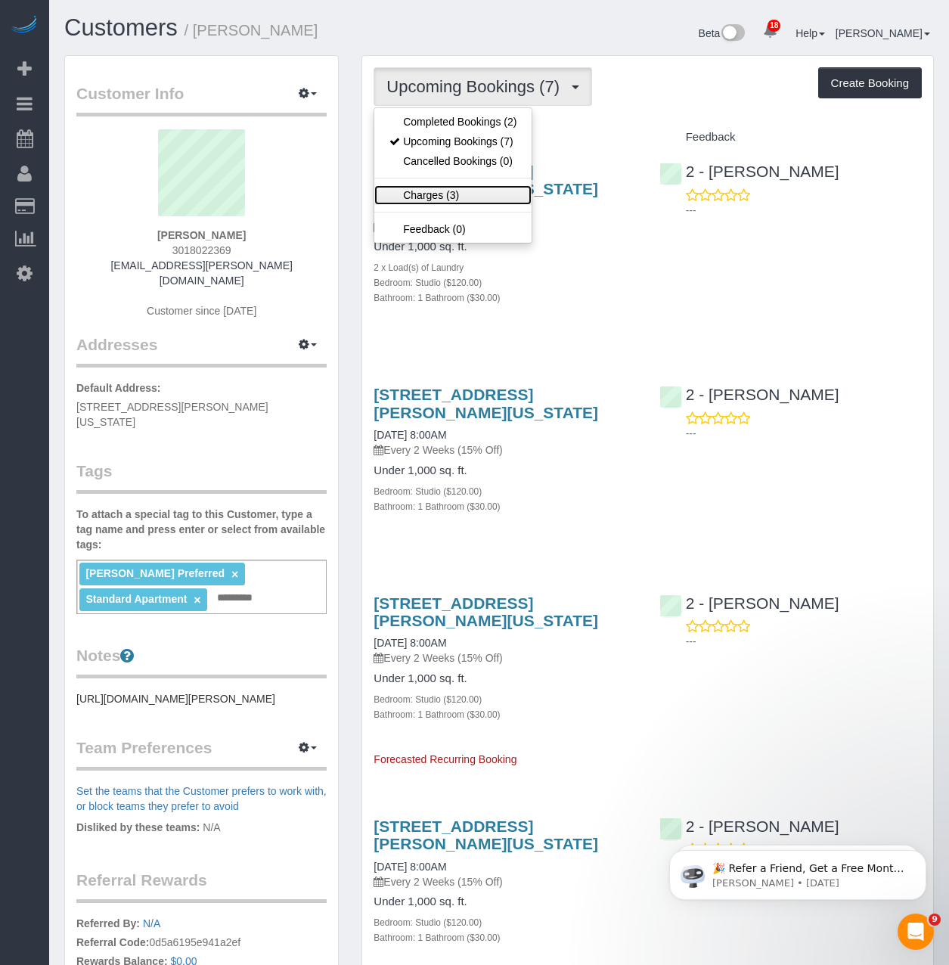
click at [435, 194] on link "Charges (3)" at bounding box center [452, 195] width 157 height 20
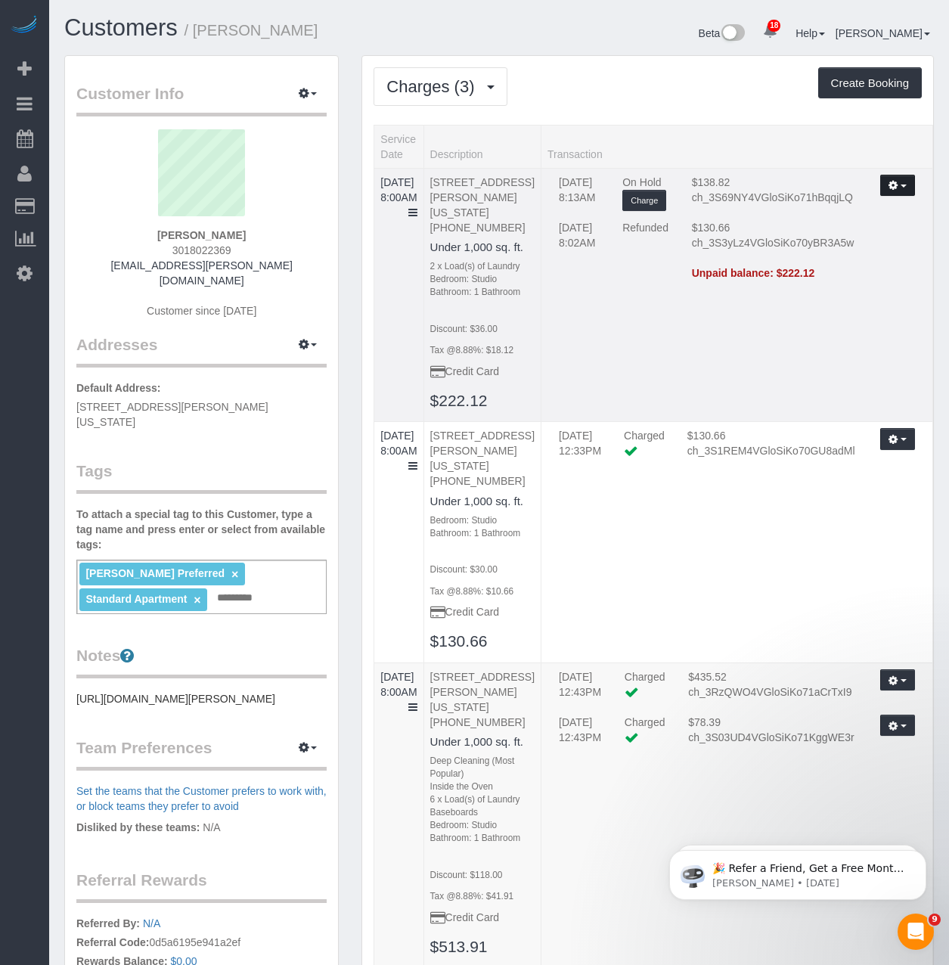
click at [891, 187] on button "button" at bounding box center [897, 186] width 35 height 22
click at [819, 209] on link "Refresh" at bounding box center [853, 214] width 119 height 20
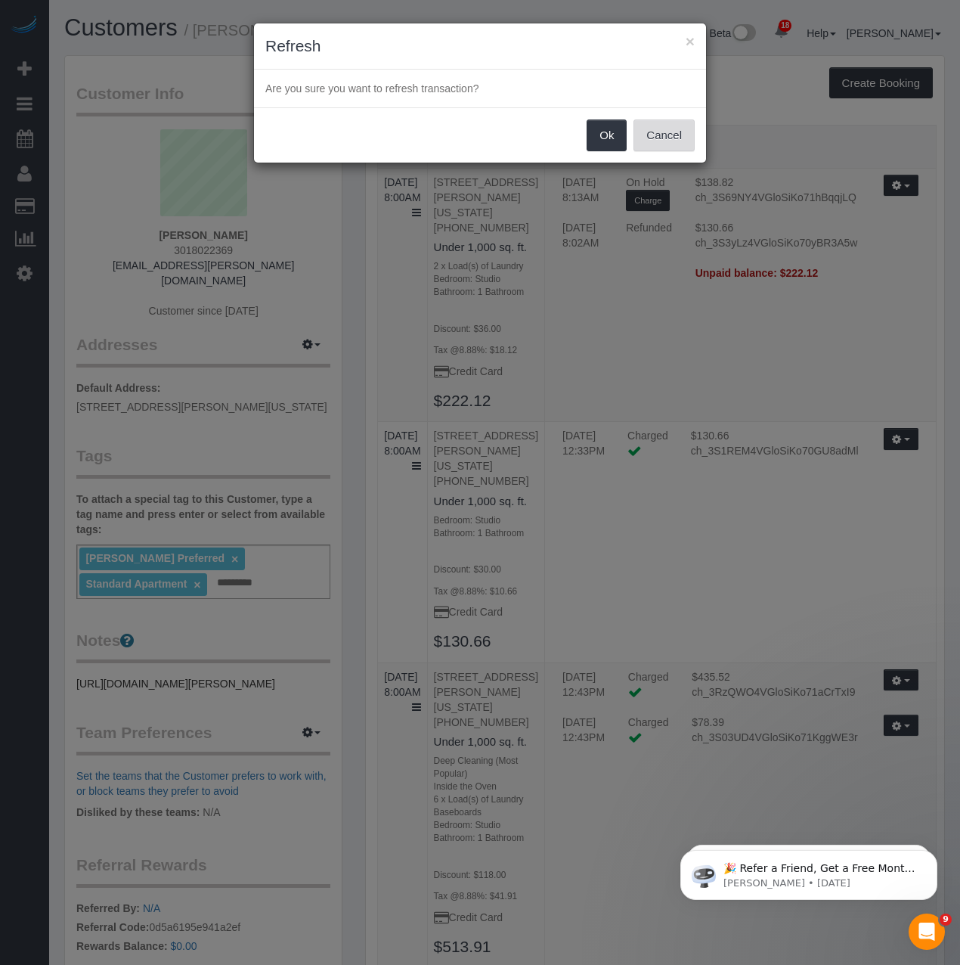
click at [661, 143] on button "Cancel" at bounding box center [663, 135] width 61 height 32
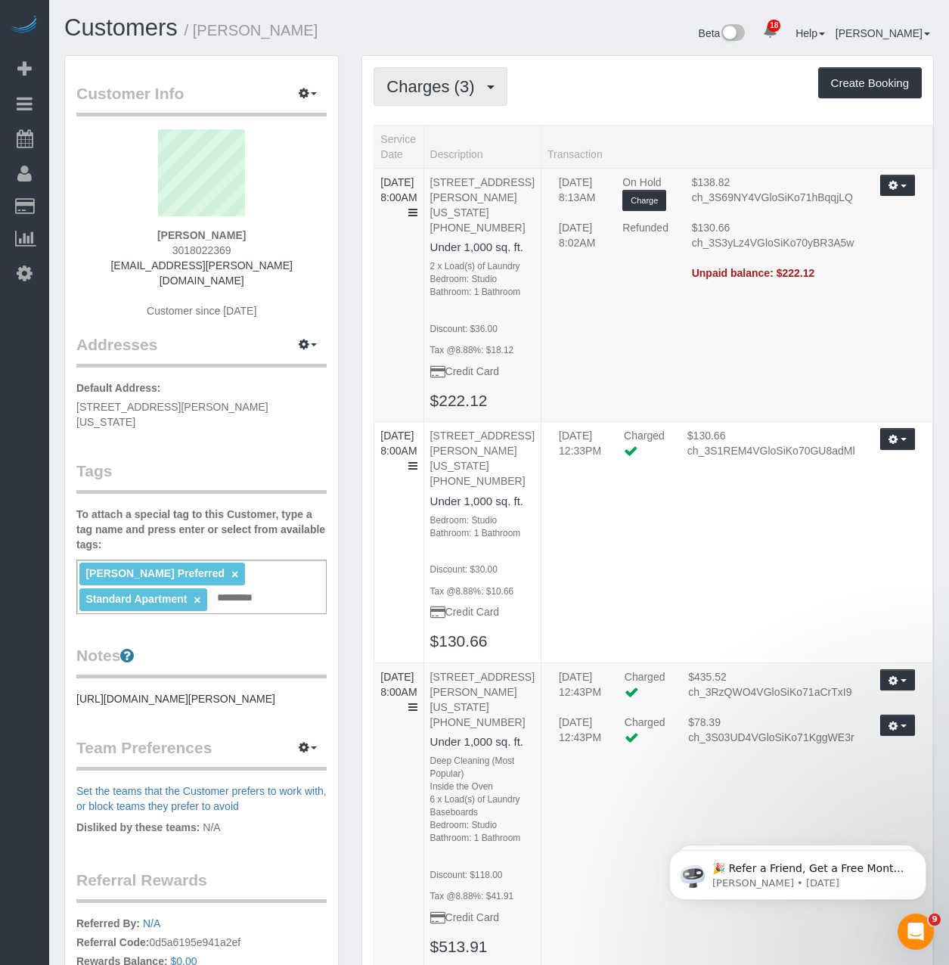
click at [397, 82] on span "Charges (3)" at bounding box center [433, 86] width 95 height 19
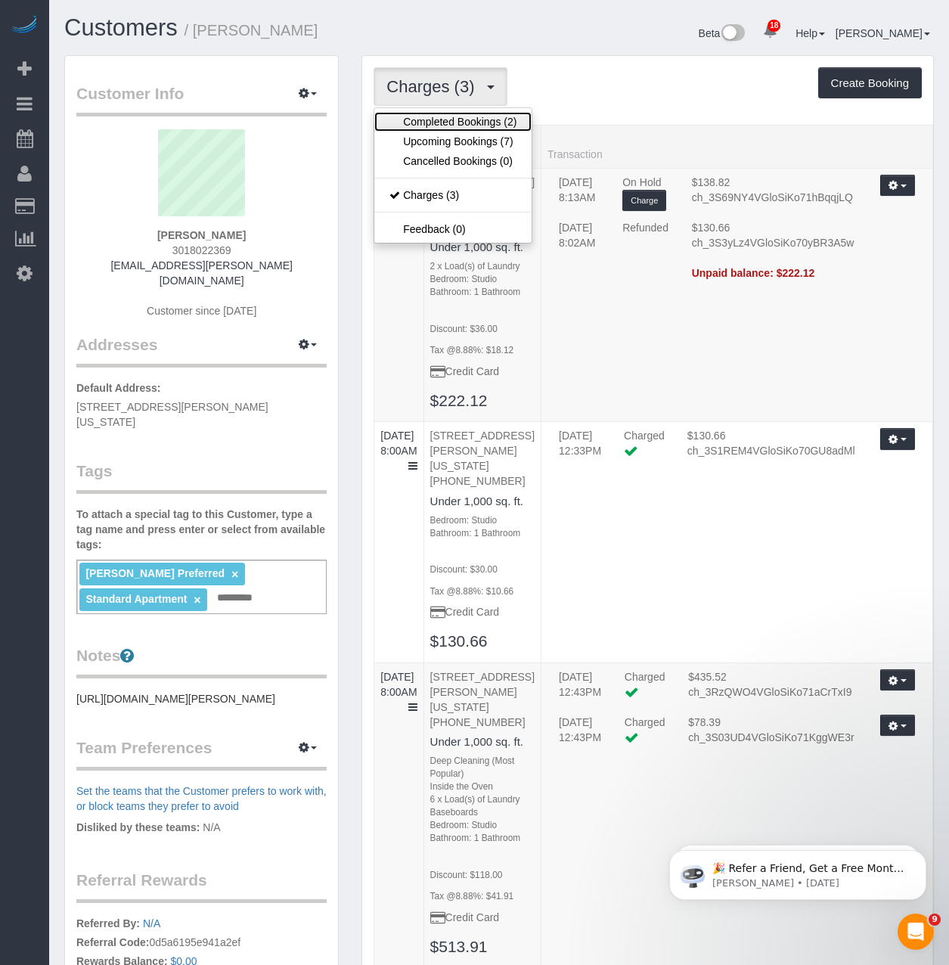
click at [409, 112] on link "Completed Bookings (2)" at bounding box center [452, 122] width 157 height 20
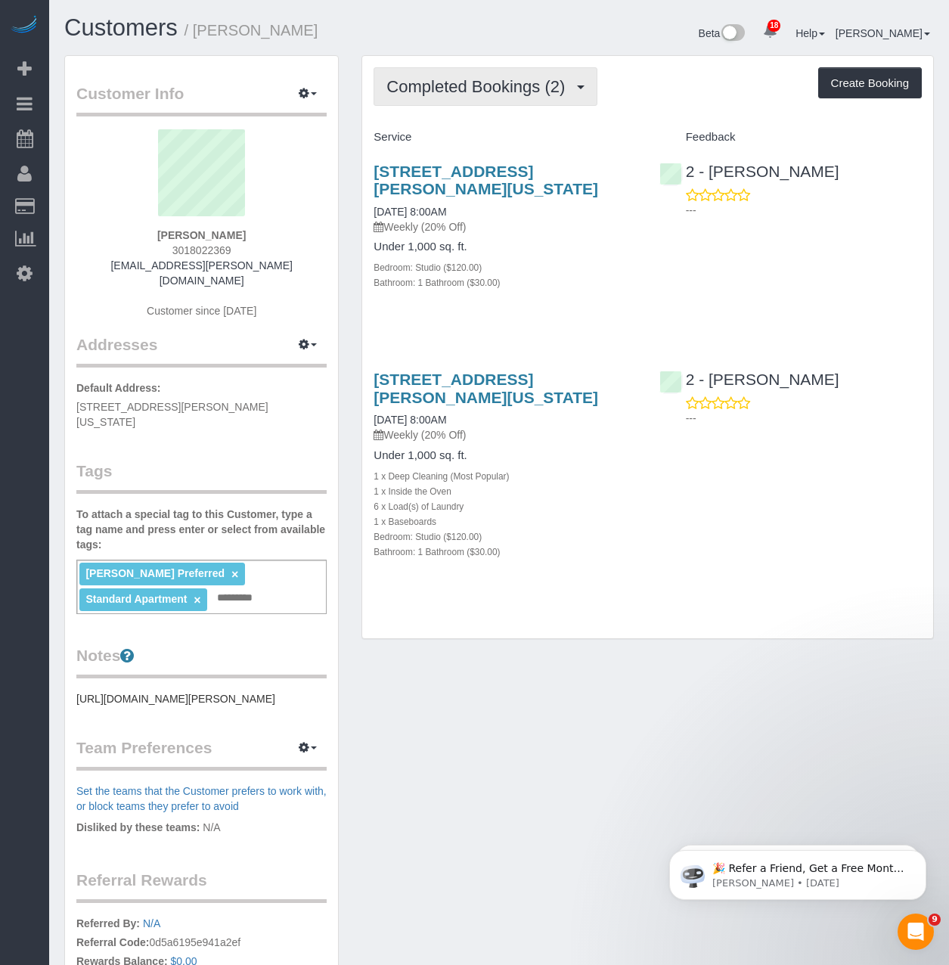
click at [479, 74] on button "Completed Bookings (2)" at bounding box center [485, 86] width 224 height 39
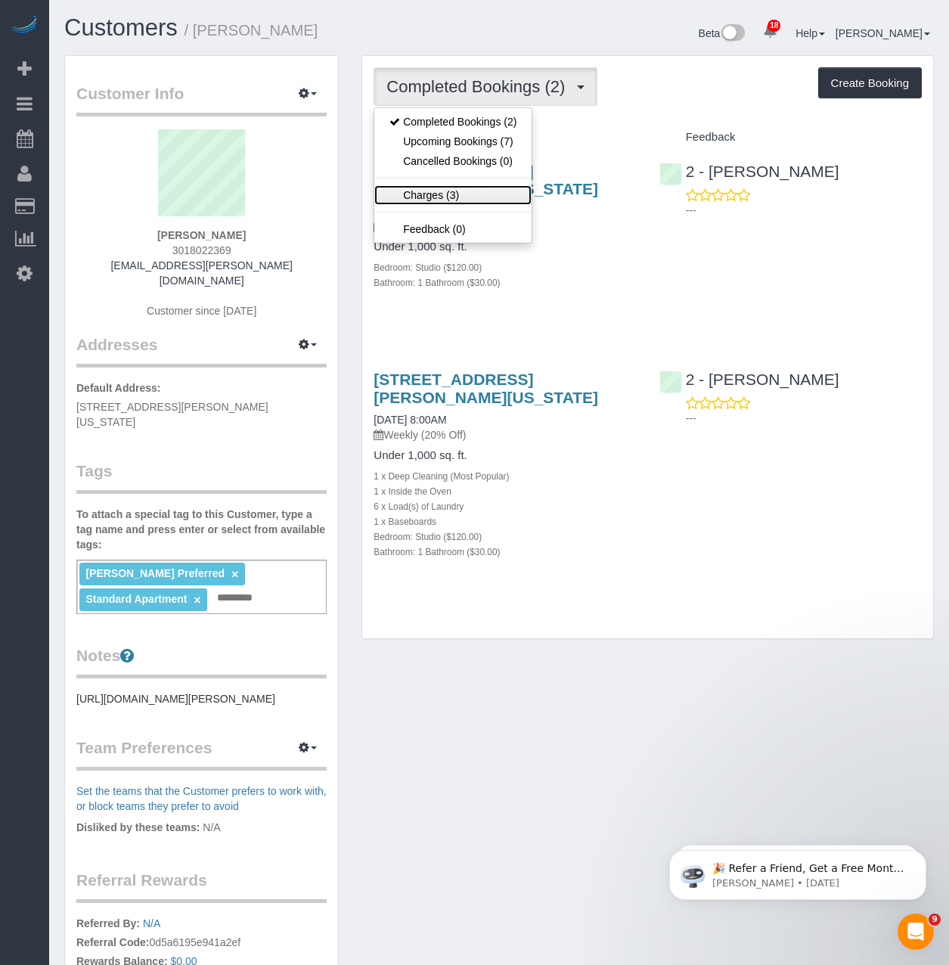
click at [439, 195] on link "Charges (3)" at bounding box center [452, 195] width 157 height 20
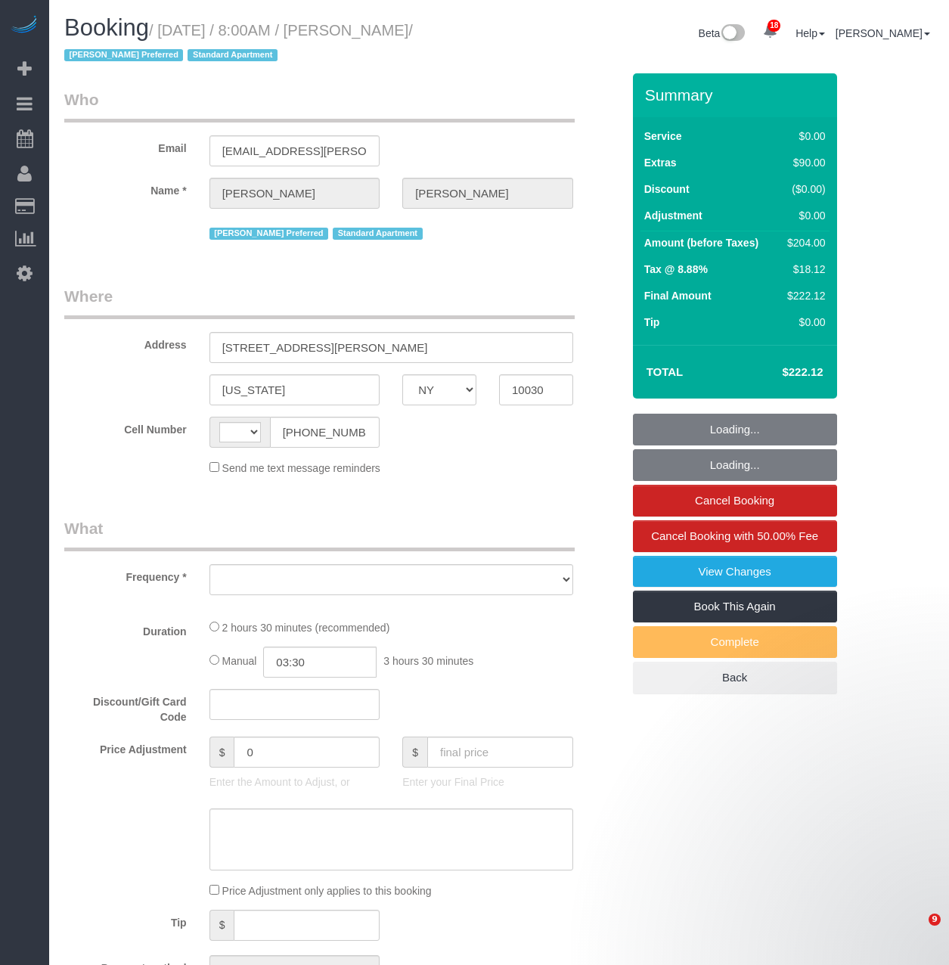
select select "NY"
select select "string:[GEOGRAPHIC_DATA]"
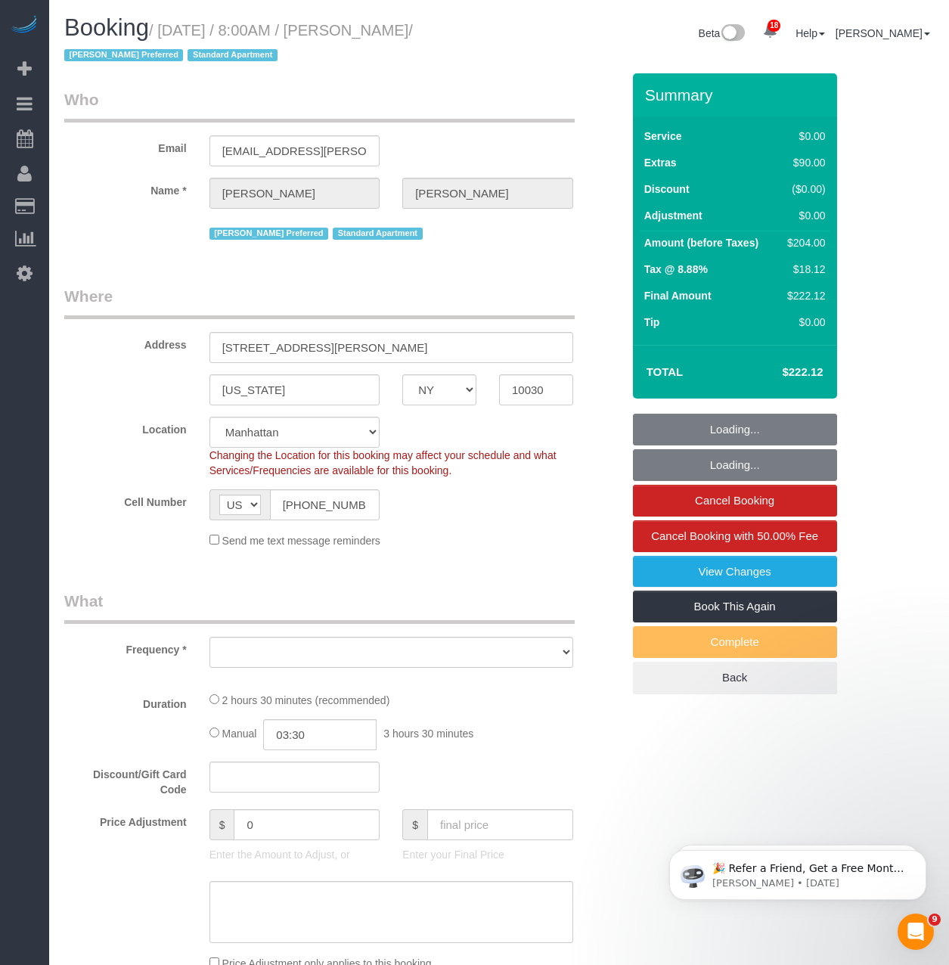
select select "object:796"
select select "string:stripe-pm_1RzMjD4VGloSiKo7AQhaJz1S"
select select "number:89"
select select "number:90"
select select "number:15"
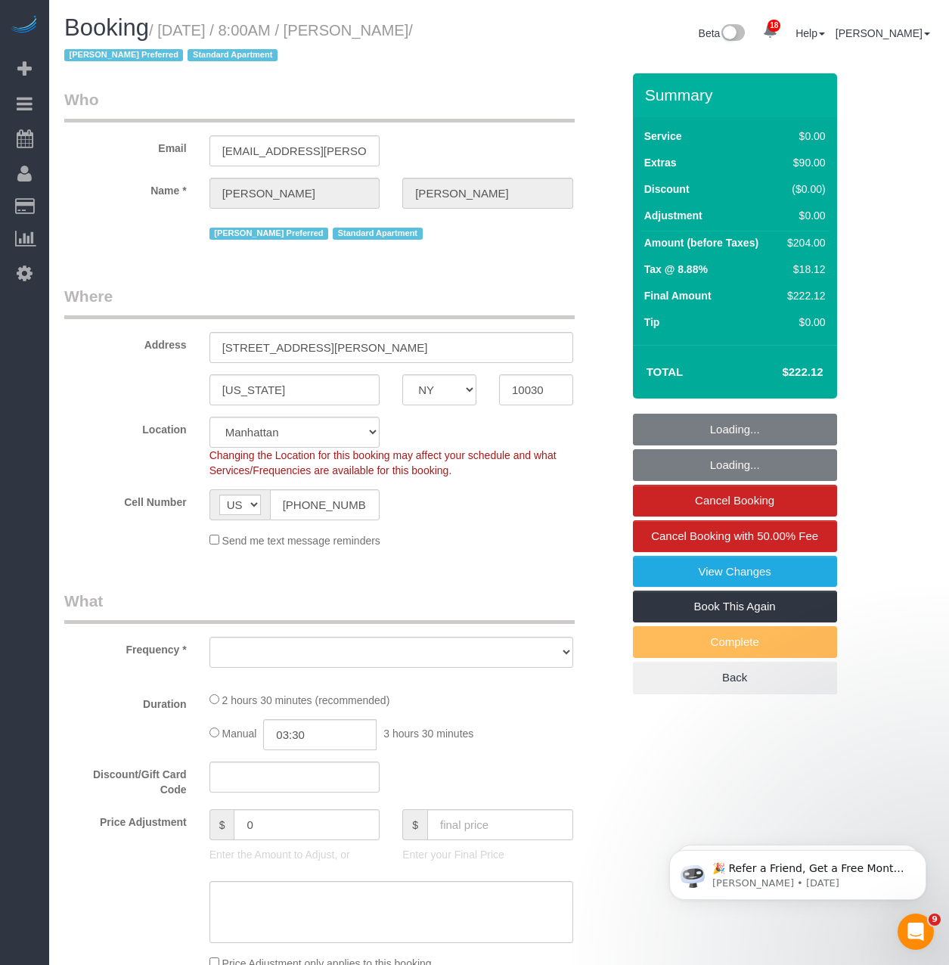
select select "number:6"
select select "object:1477"
select select "spot1"
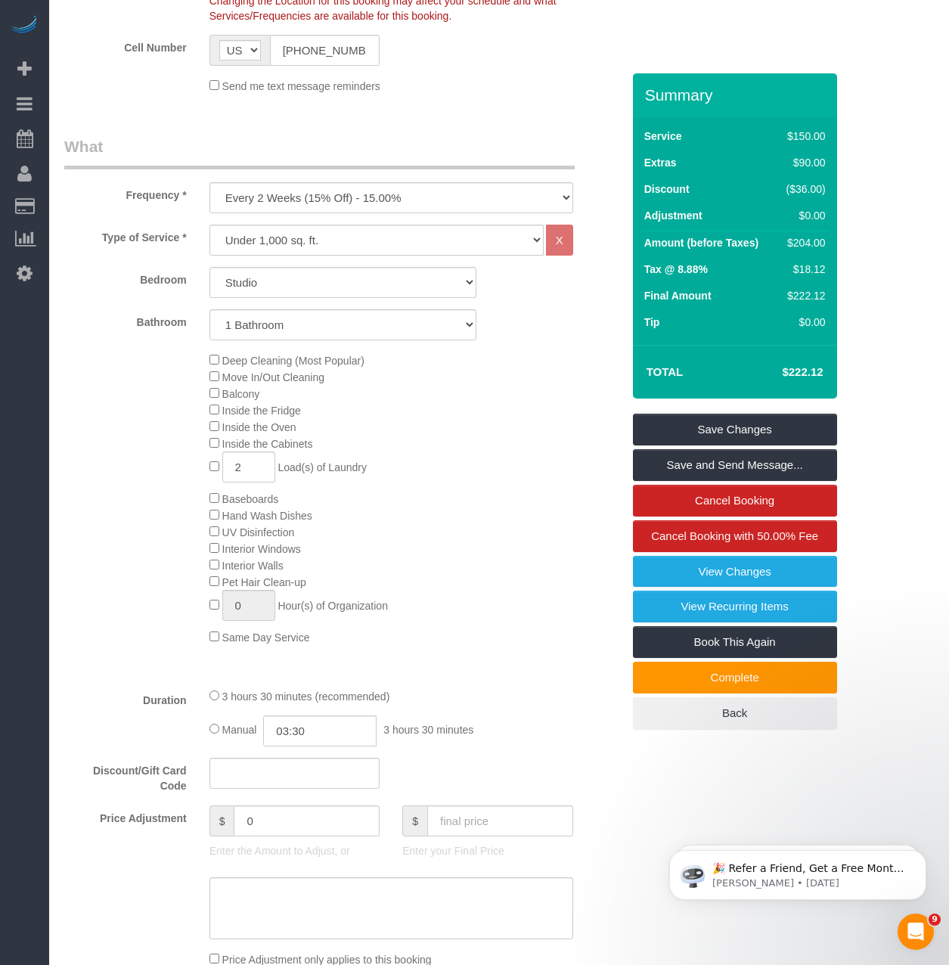
scroll to position [831, 0]
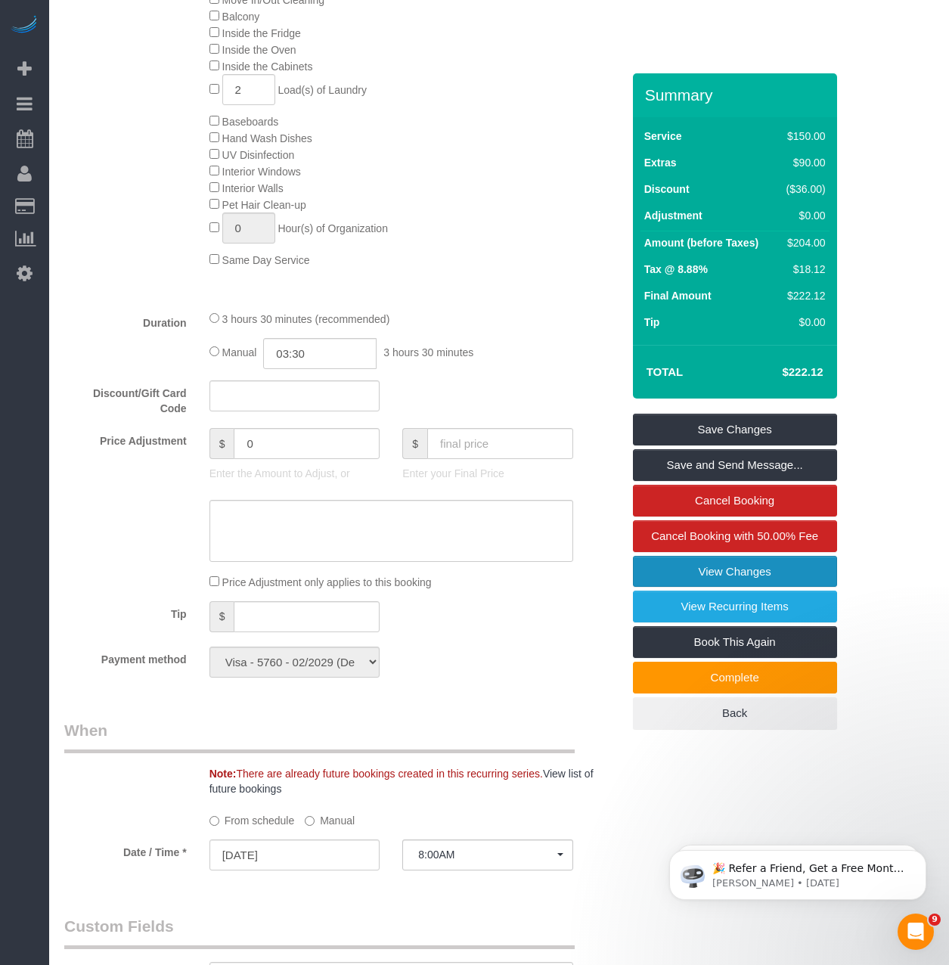
click at [706, 579] on link "View Changes" at bounding box center [735, 572] width 204 height 32
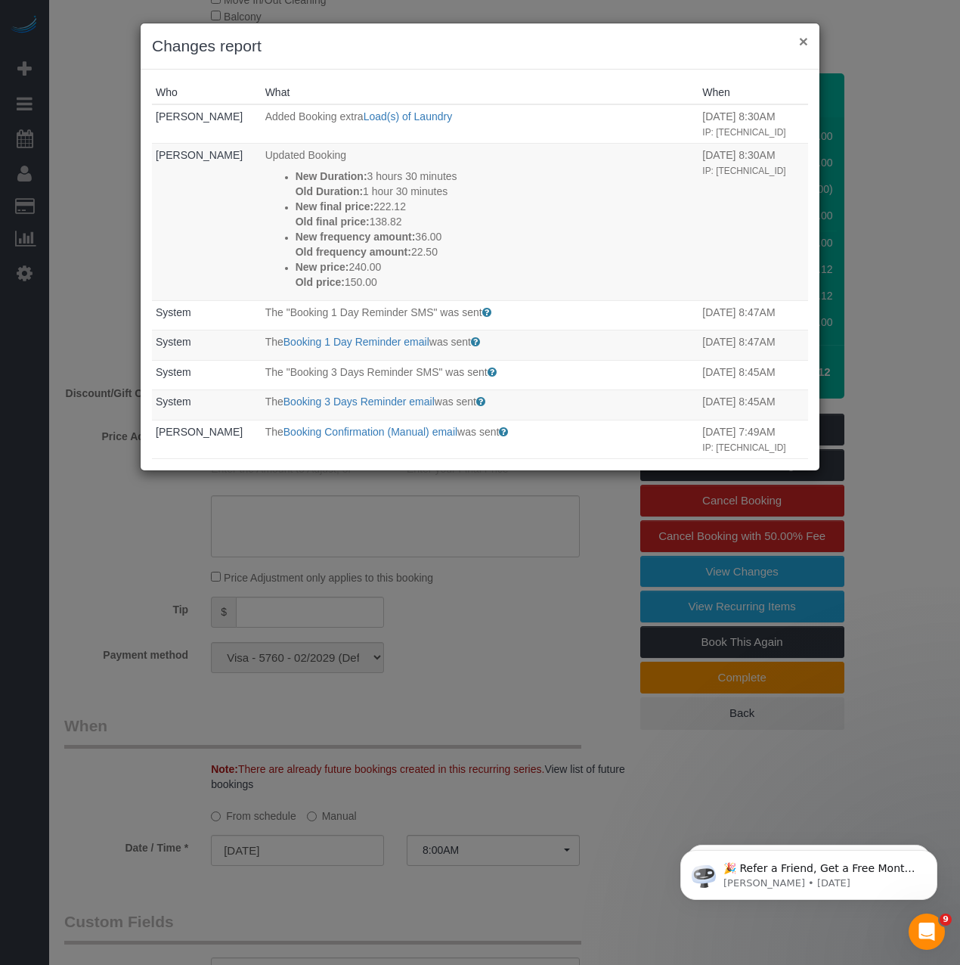
click at [802, 41] on button "×" at bounding box center [803, 41] width 9 height 16
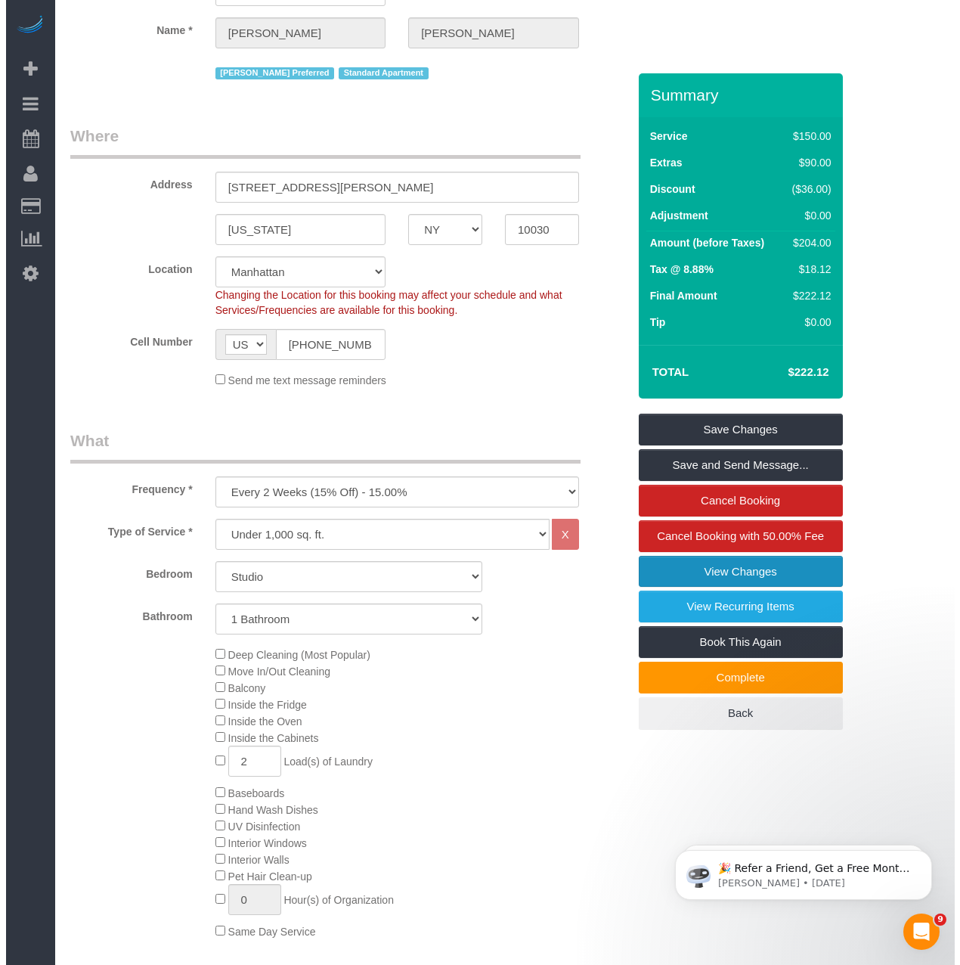
scroll to position [0, 0]
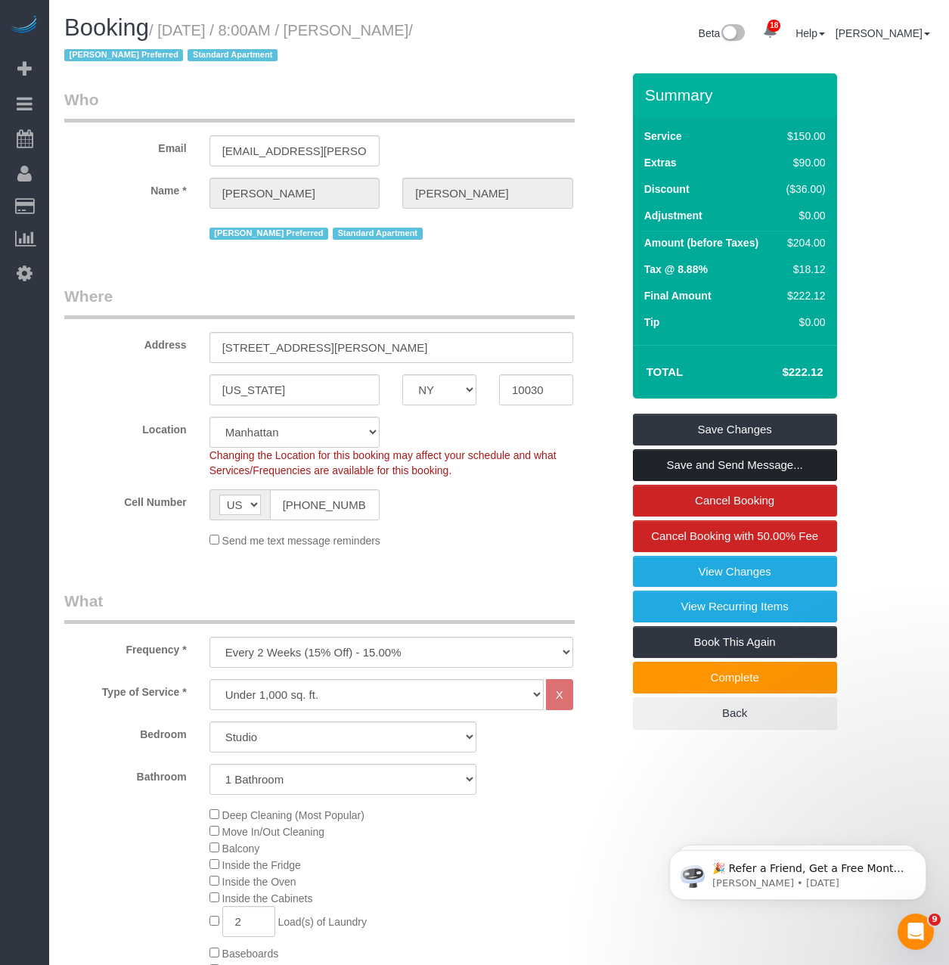
click at [690, 460] on link "Save and Send Message..." at bounding box center [735, 465] width 204 height 32
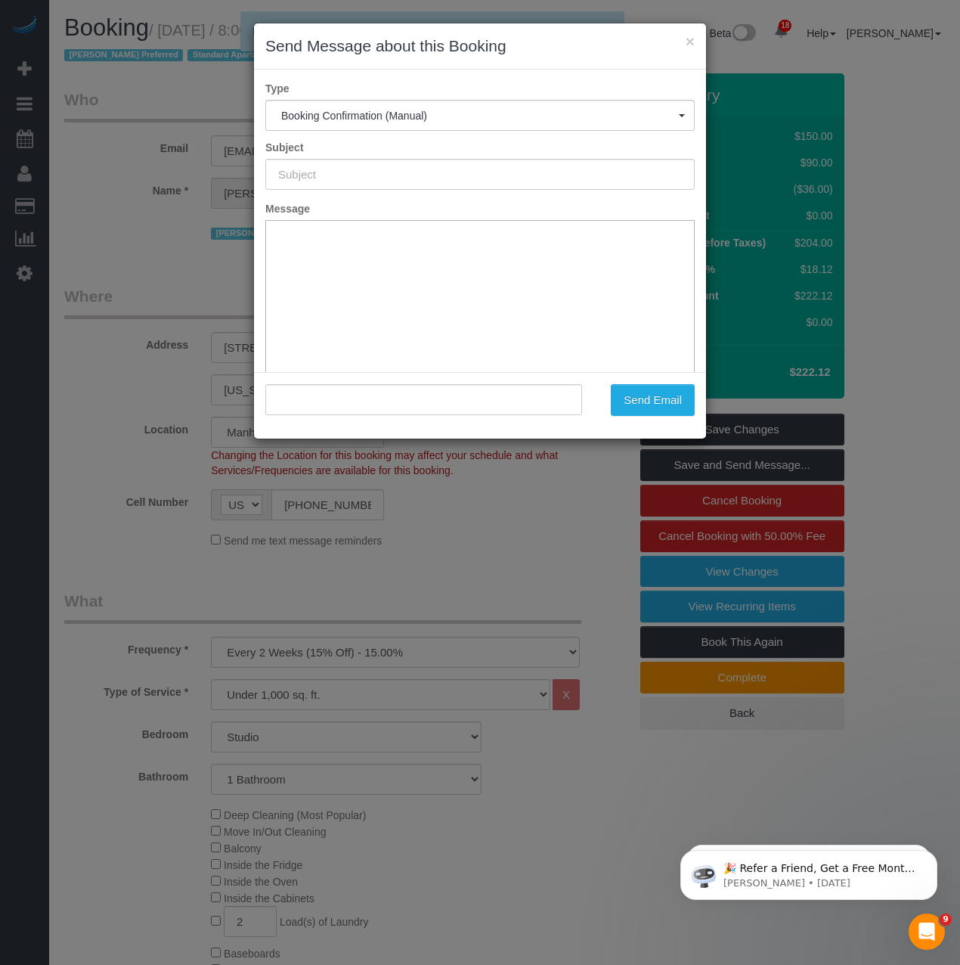
type input "Cleaning Confirmed for 09/13/2025 at 8:00am"
type input ""Francesca Witcher" <francesca.m.witcher@gmail.com>"
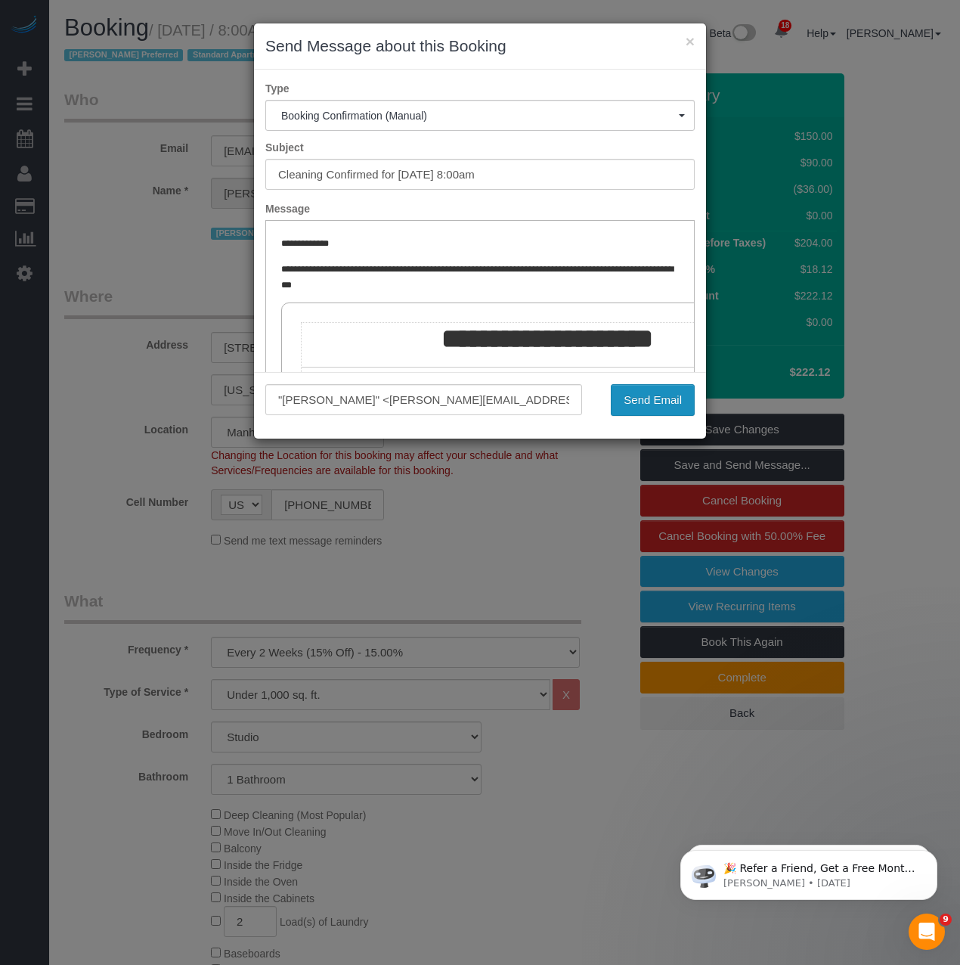
click at [641, 411] on button "Send Email" at bounding box center [653, 400] width 84 height 32
